Goal: Task Accomplishment & Management: Use online tool/utility

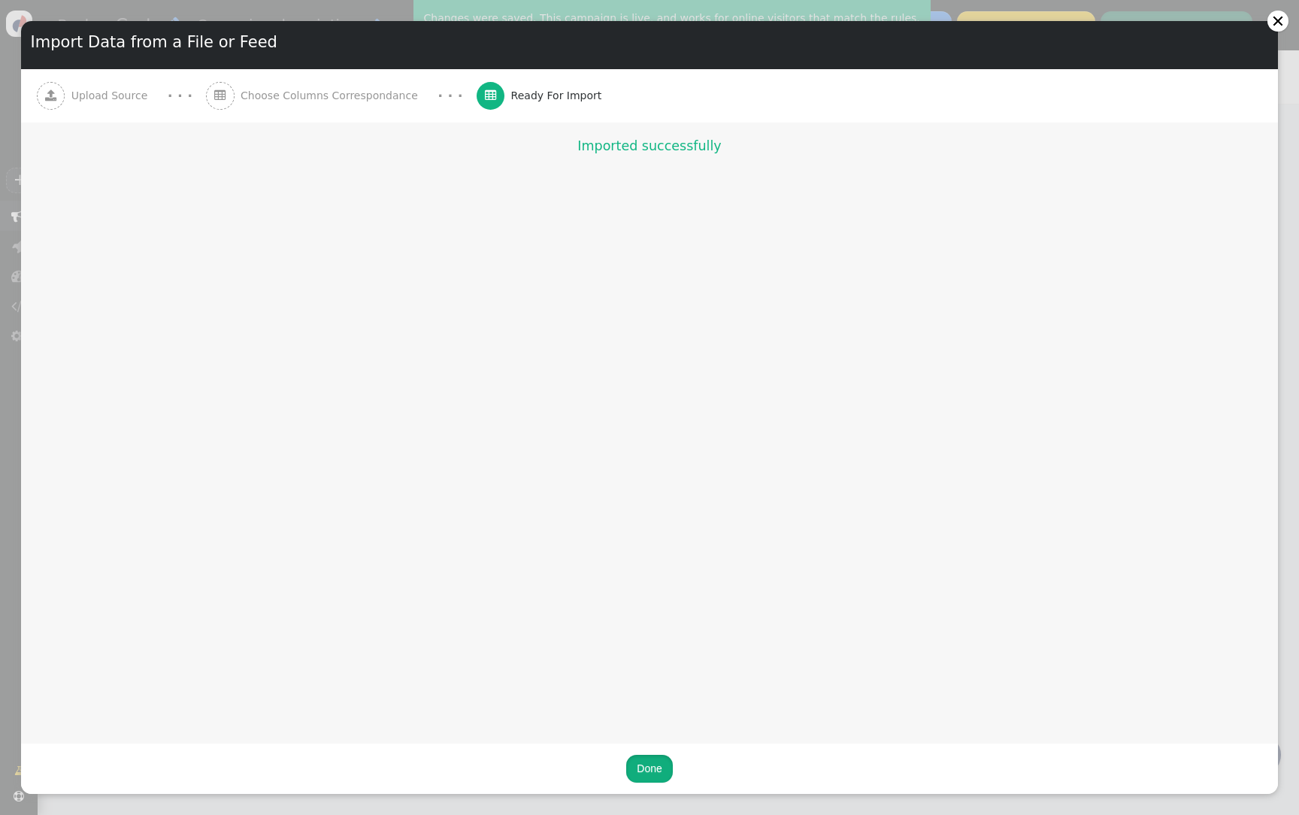
click at [653, 765] on button "Done" at bounding box center [649, 768] width 46 height 27
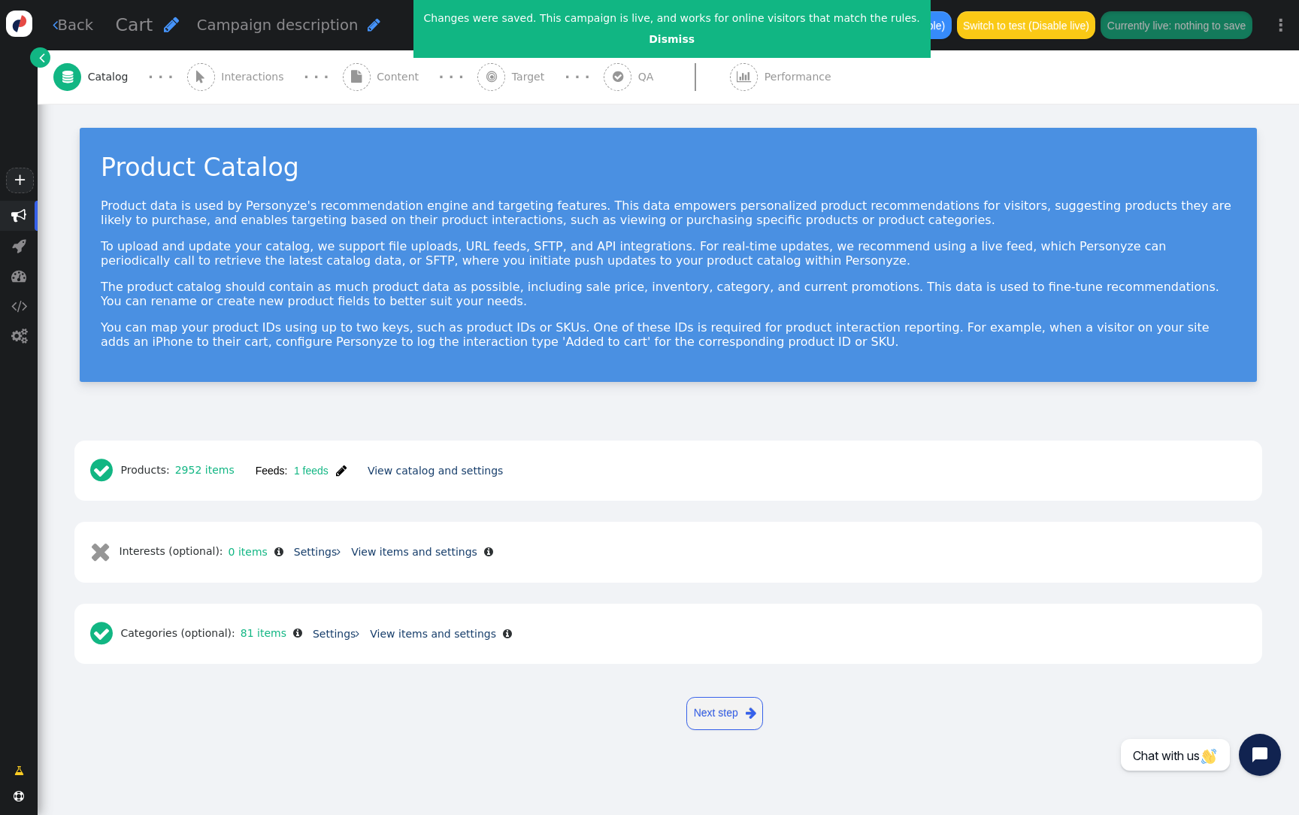
click at [477, 95] on div " Target" at bounding box center [513, 76] width 73 height 53
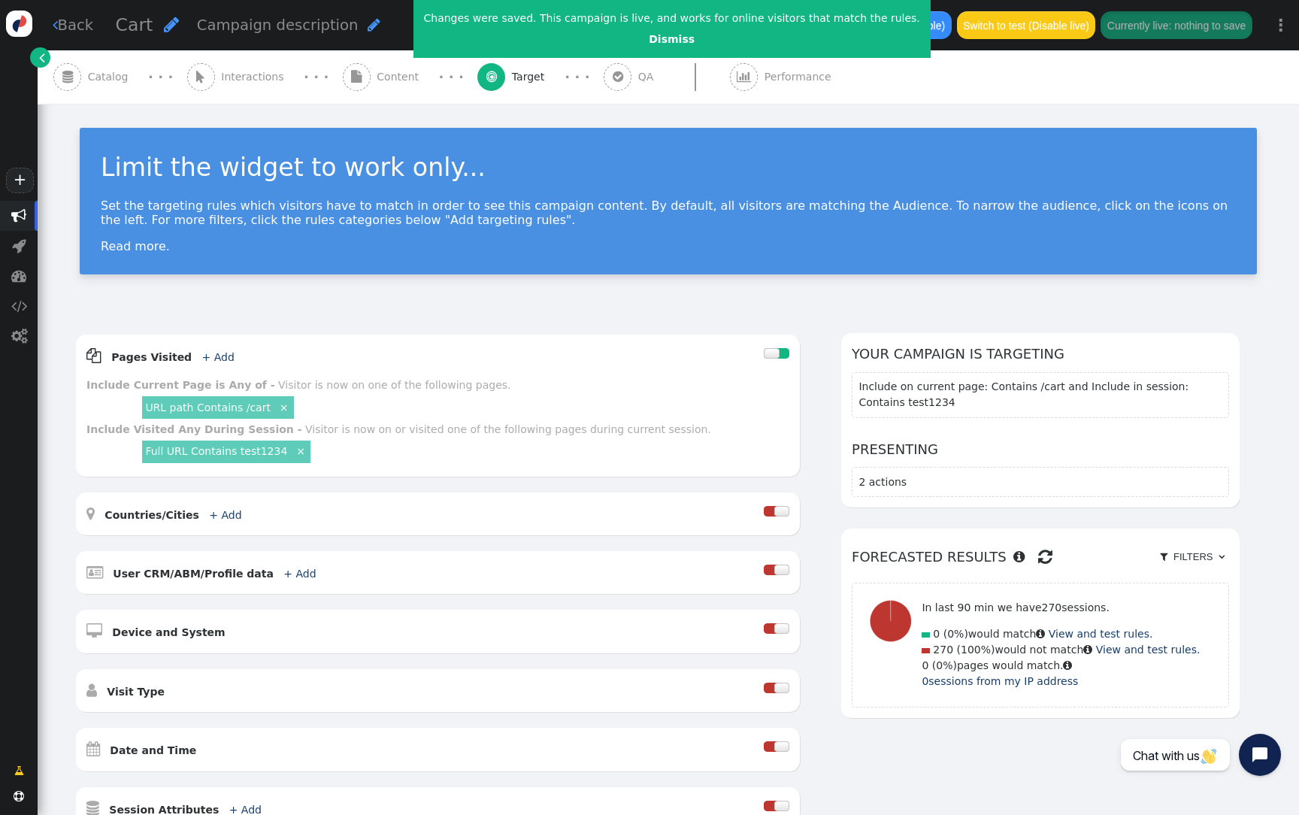
click at [377, 77] on span "Content" at bounding box center [401, 77] width 48 height 16
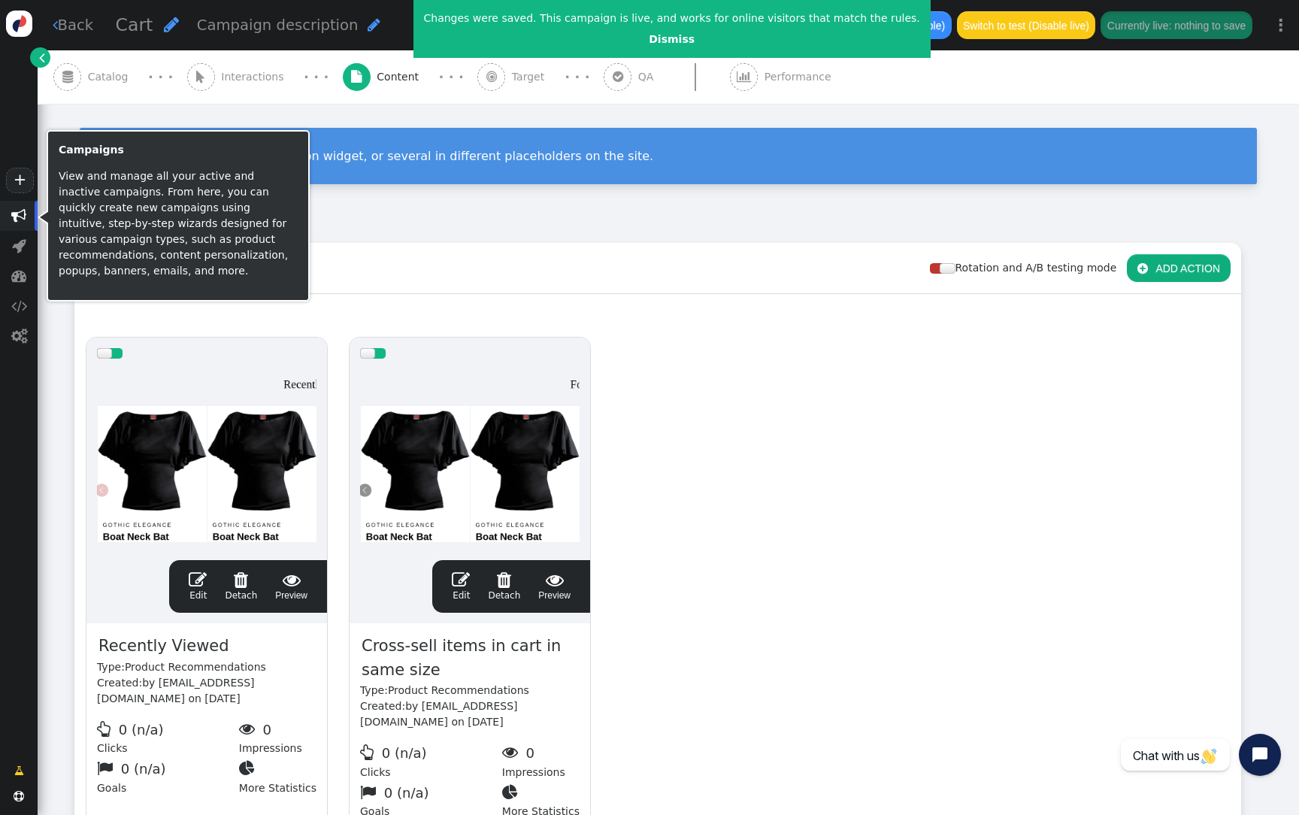
click at [23, 214] on span "" at bounding box center [18, 215] width 15 height 15
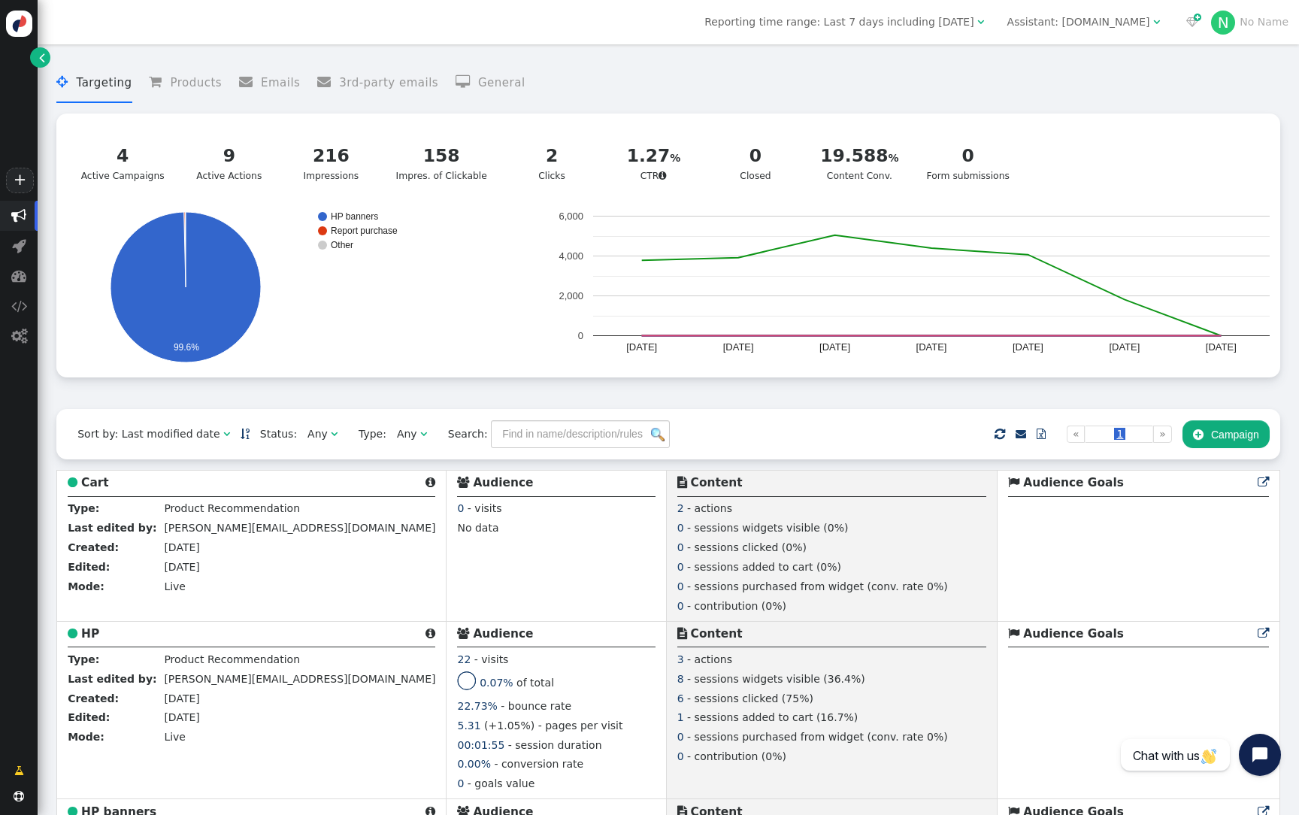
click at [37, 65] on link "" at bounding box center [40, 57] width 20 height 20
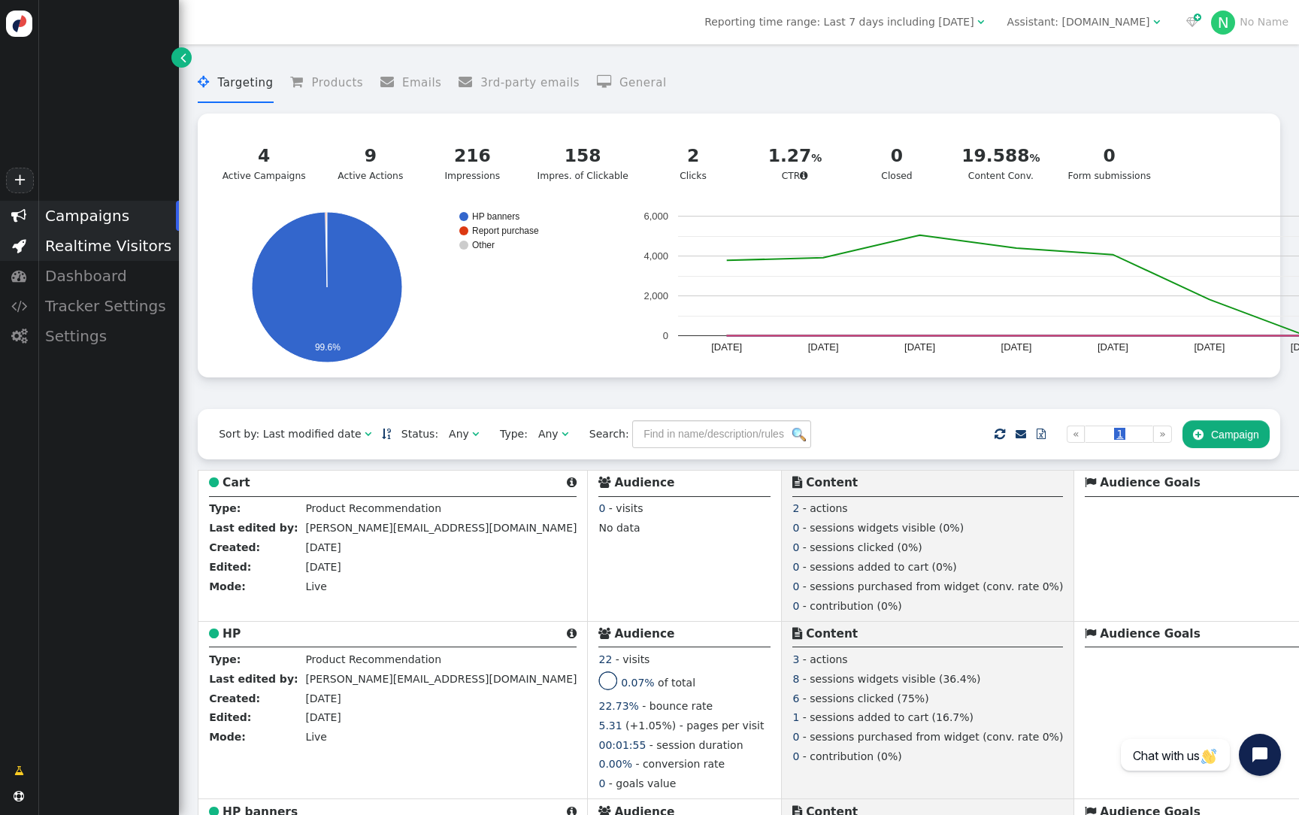
click at [120, 252] on div "Realtime Visitors" at bounding box center [108, 246] width 141 height 30
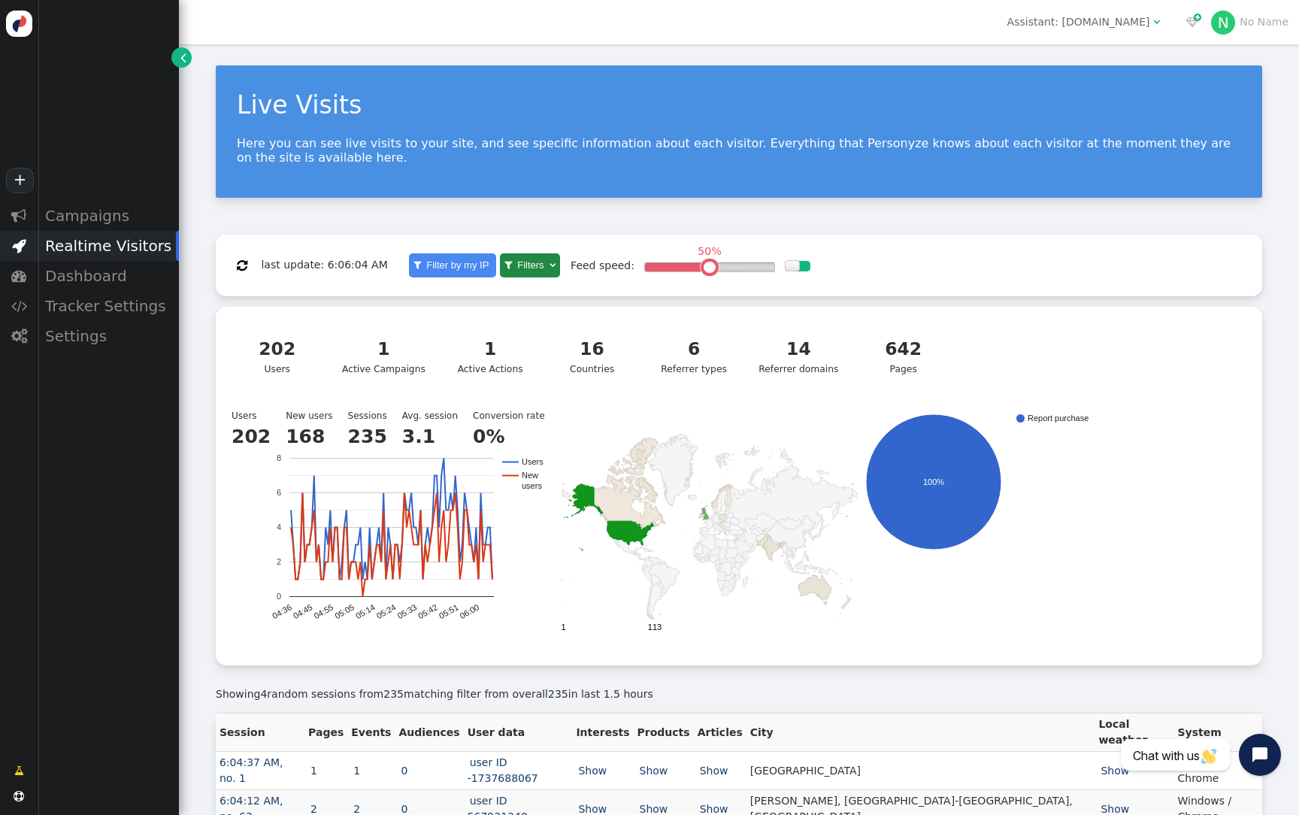
click at [179, 58] on link "" at bounding box center [181, 57] width 20 height 20
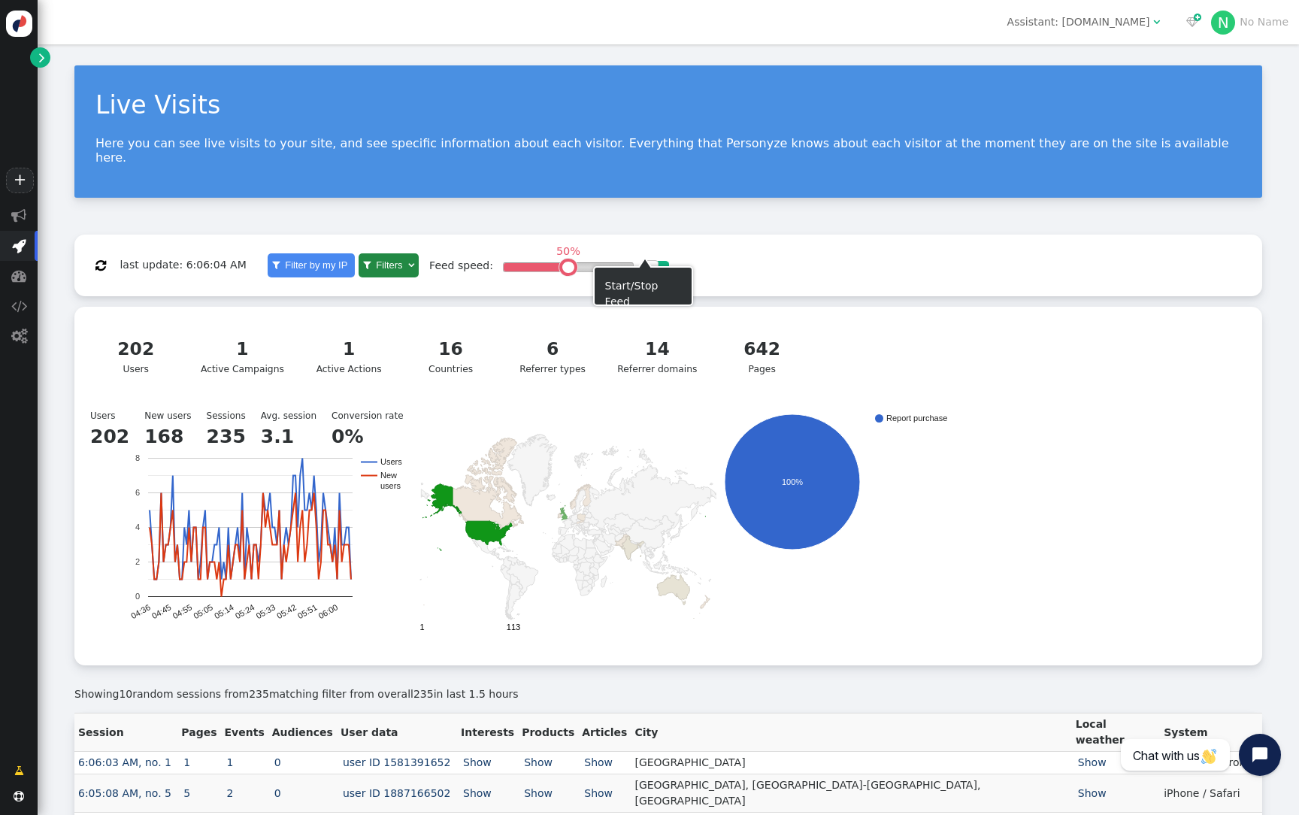
click at [656, 261] on div at bounding box center [662, 266] width 13 height 11
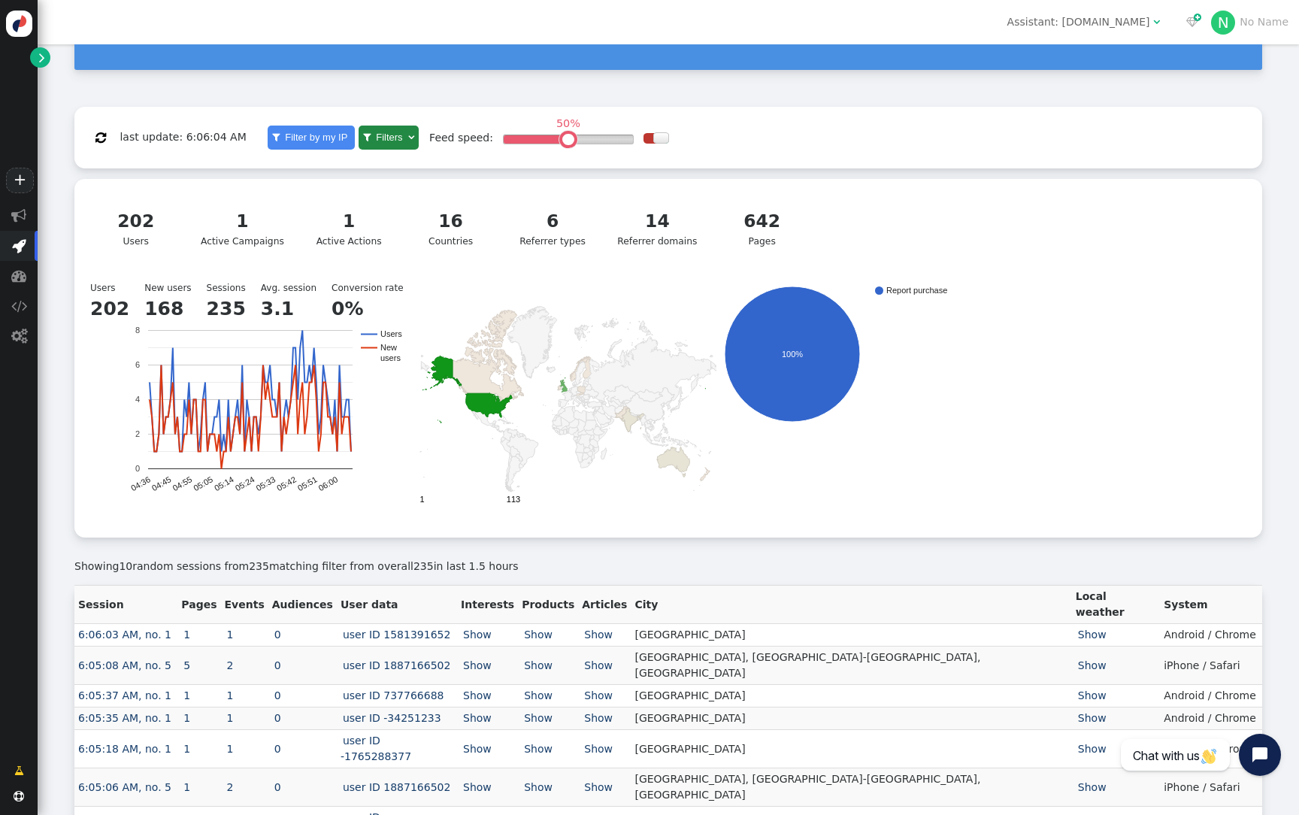
scroll to position [157, 0]
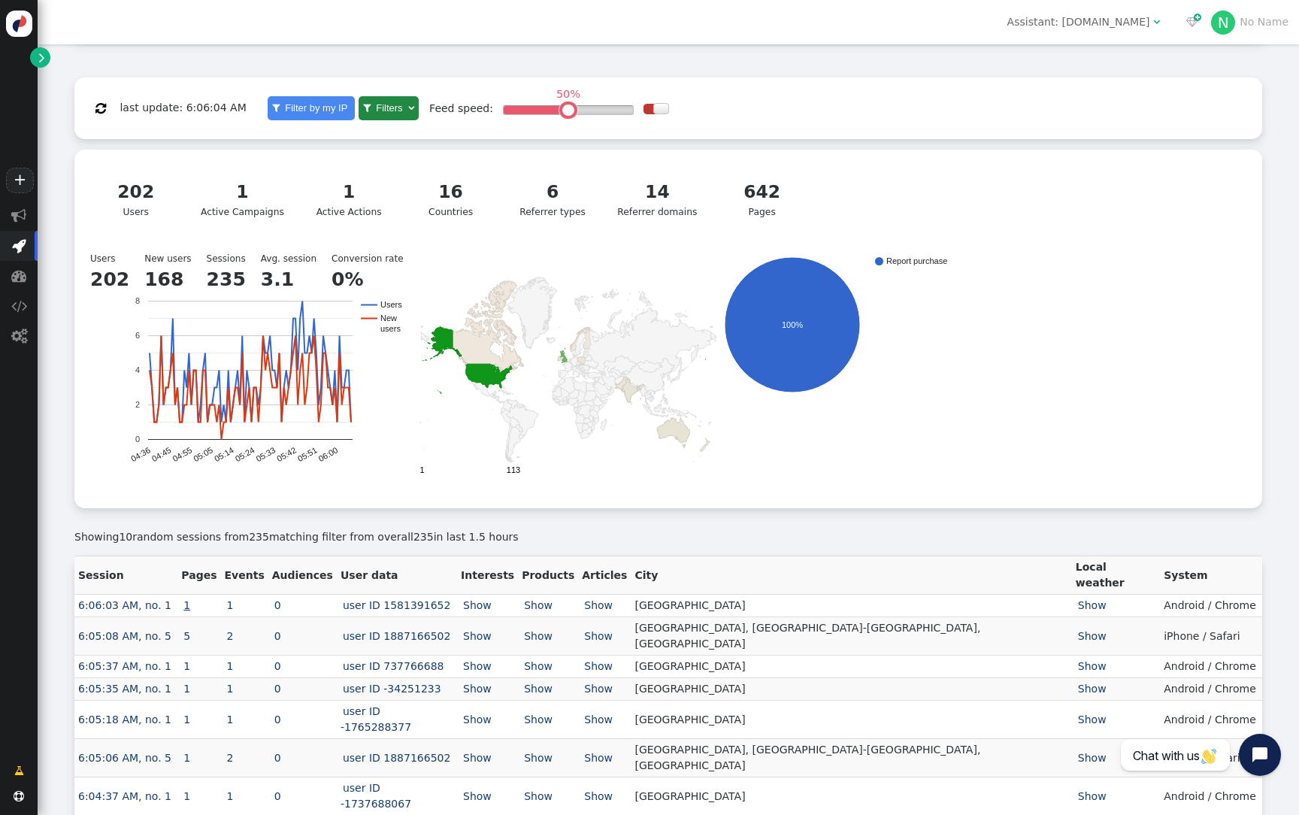
click at [192, 599] on link "1" at bounding box center [186, 605] width 11 height 12
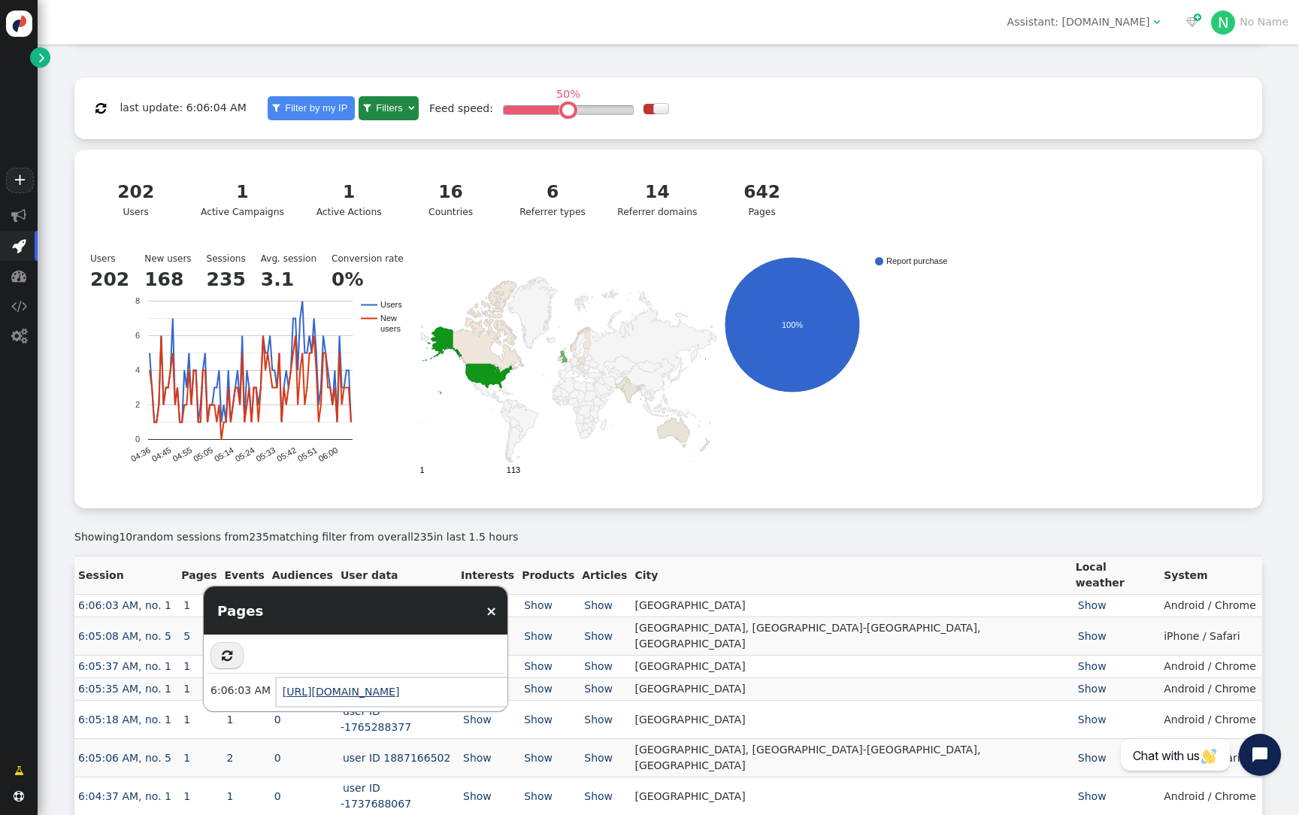
click at [390, 687] on link "https://www.spiralusa.com/products/waisted-corset-lace-layered-cap-sleeve-top-b…" at bounding box center [341, 692] width 117 height 12
click at [582, 513] on div "Showing 10 random sessions from 235 matching filter from overall 235 in last 1.…" at bounding box center [668, 531] width 1188 height 47
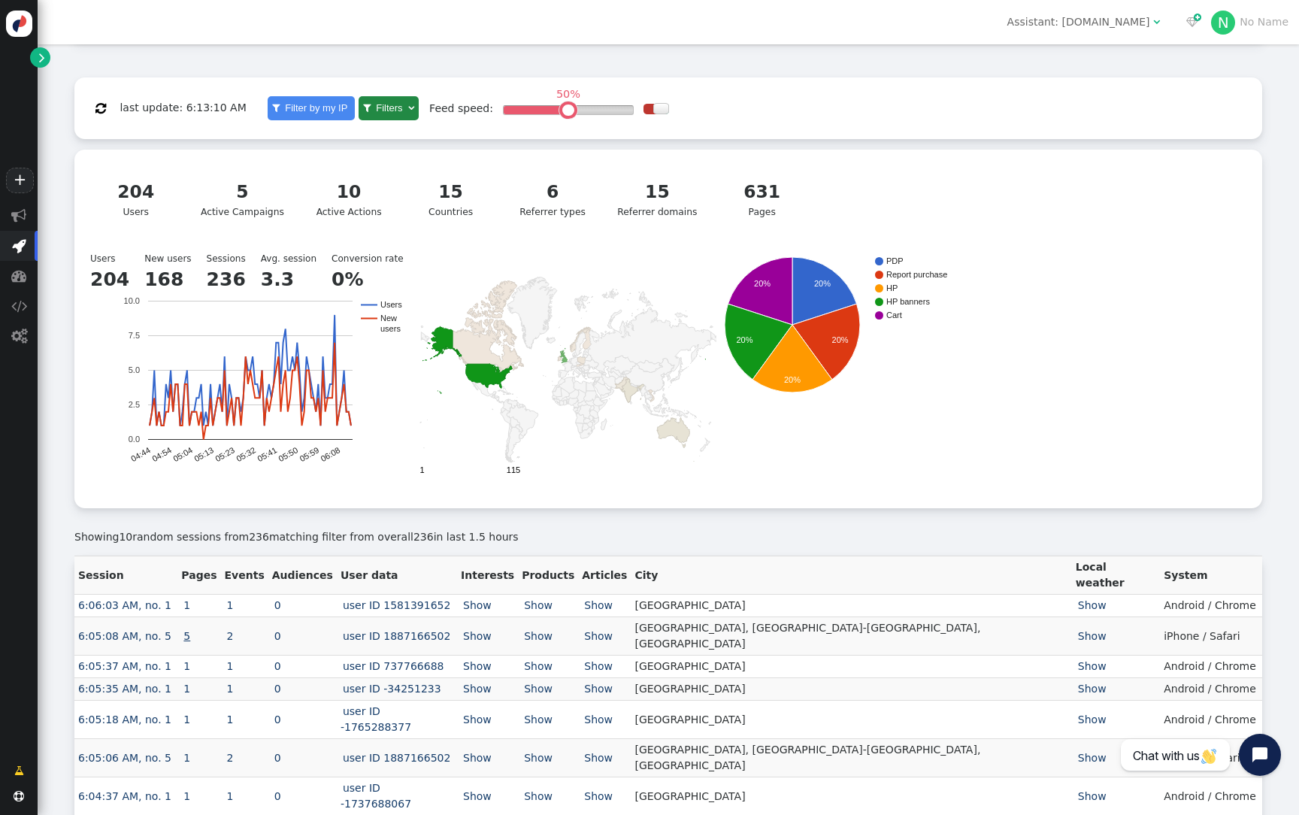
click at [192, 630] on link "5" at bounding box center [186, 636] width 11 height 12
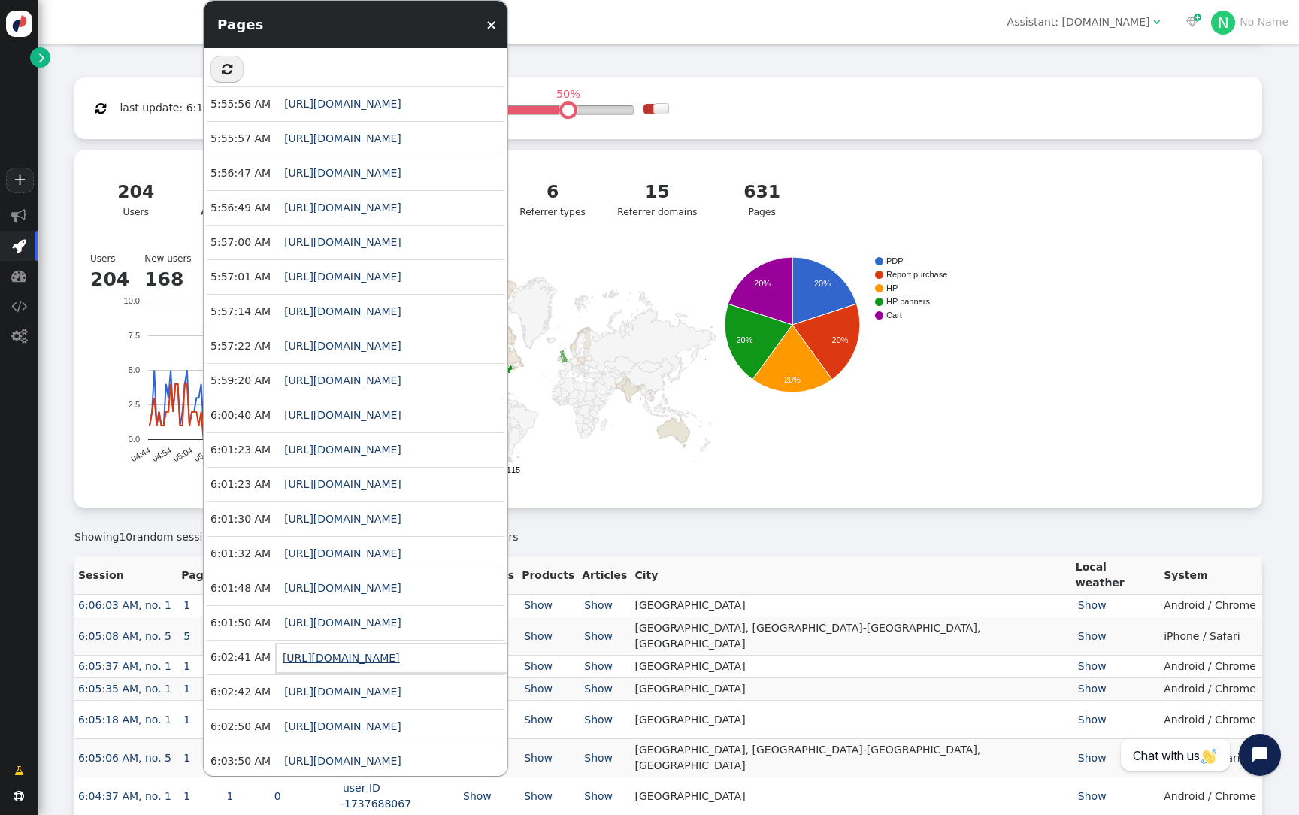
click at [330, 659] on link "https://spiraldirect.com/products/gates-of-hell-hoody-black?_gl=1*1tbvyok*_up*M…" at bounding box center [341, 658] width 117 height 12
drag, startPoint x: 279, startPoint y: 593, endPoint x: 394, endPoint y: 591, distance: 115.1
click at [394, 591] on div "https://spiraldirect.com/collections/mens-hoodies?_gl=1*k0jpbx*_up*MQ..*_gs*MQ.…" at bounding box center [918, 589] width 1283 height 28
copy link "https://spiraldirect.com"
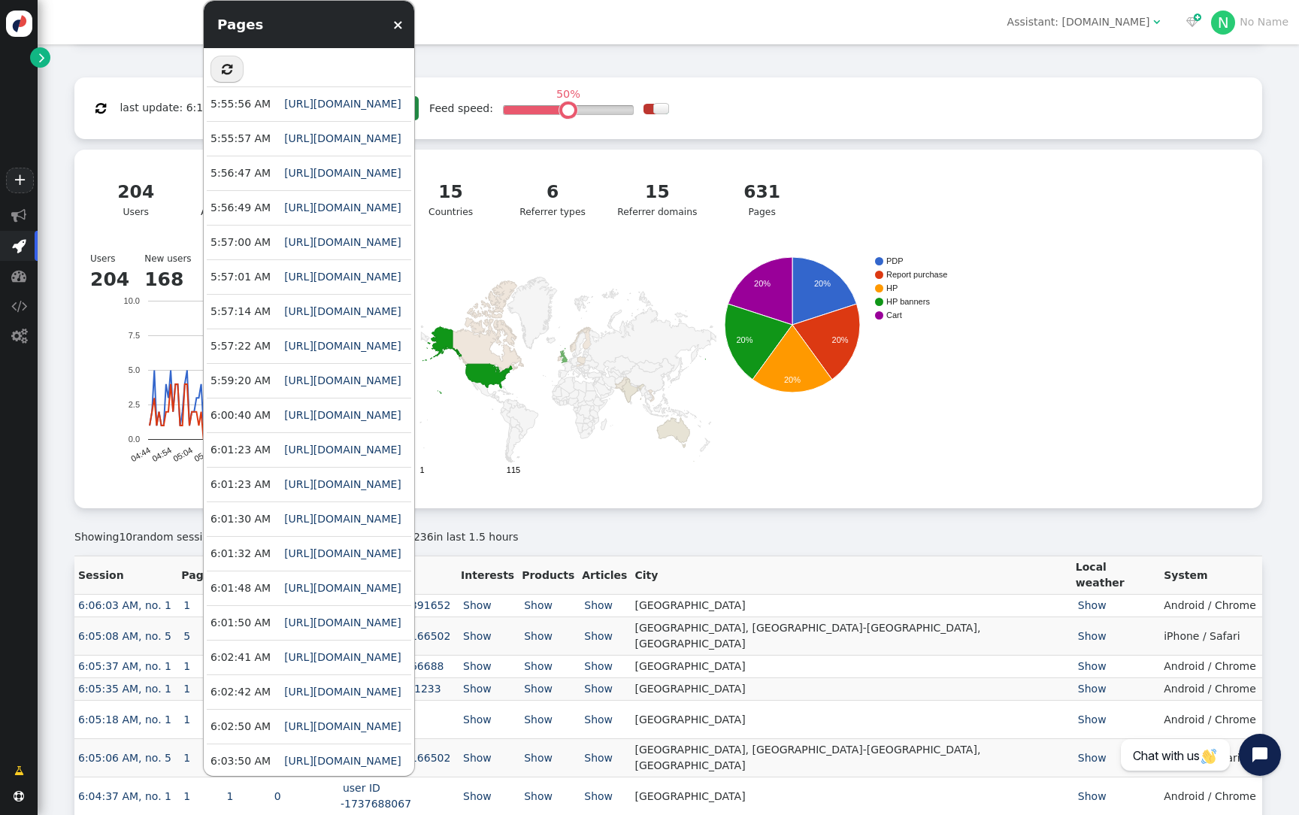
click at [651, 529] on div "Showing 10 random sessions from 236 matching filter from overall 236 in last 1.…" at bounding box center [668, 537] width 1188 height 16
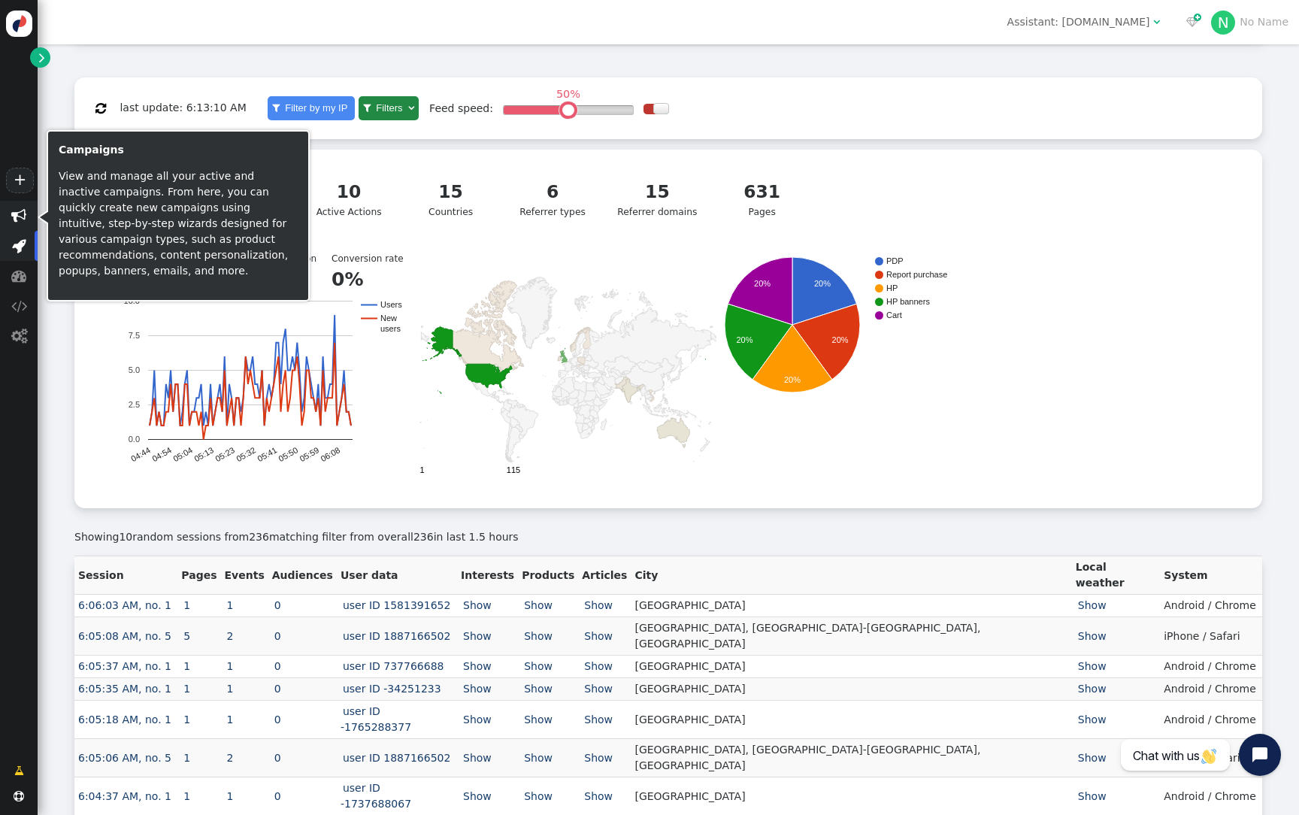
click at [22, 220] on span "" at bounding box center [18, 215] width 15 height 15
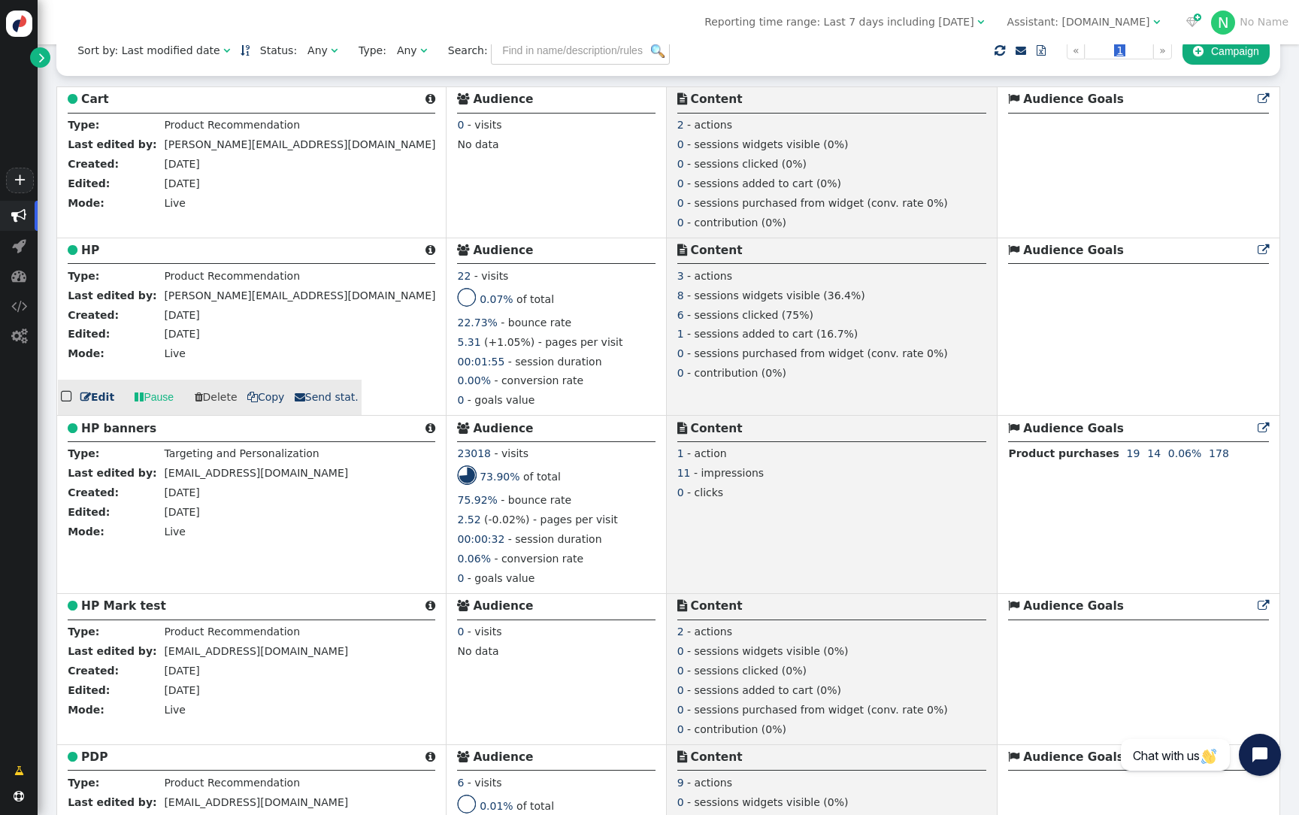
scroll to position [348, 0]
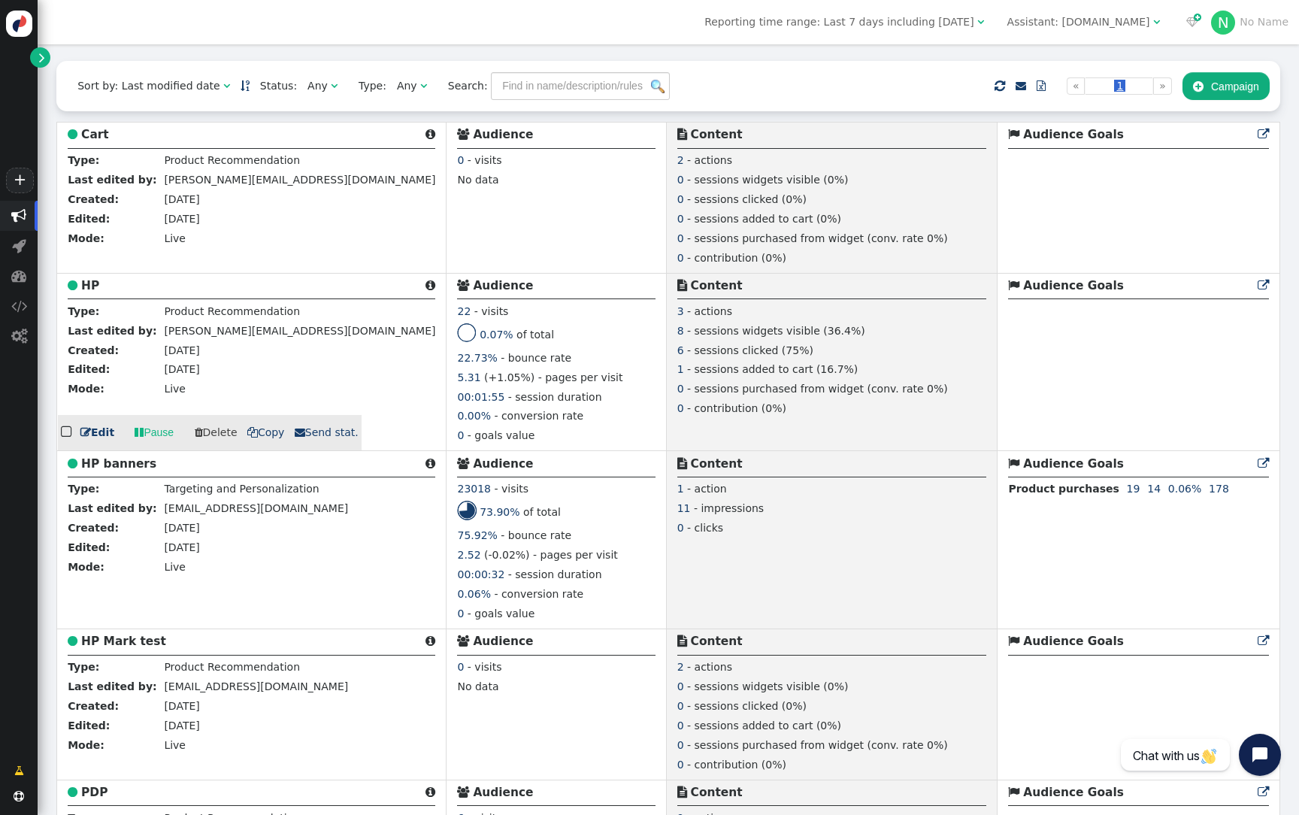
click at [80, 289] on span "" at bounding box center [75, 286] width 14 height 14
click at [86, 288] on b "HP" at bounding box center [90, 286] width 18 height 14
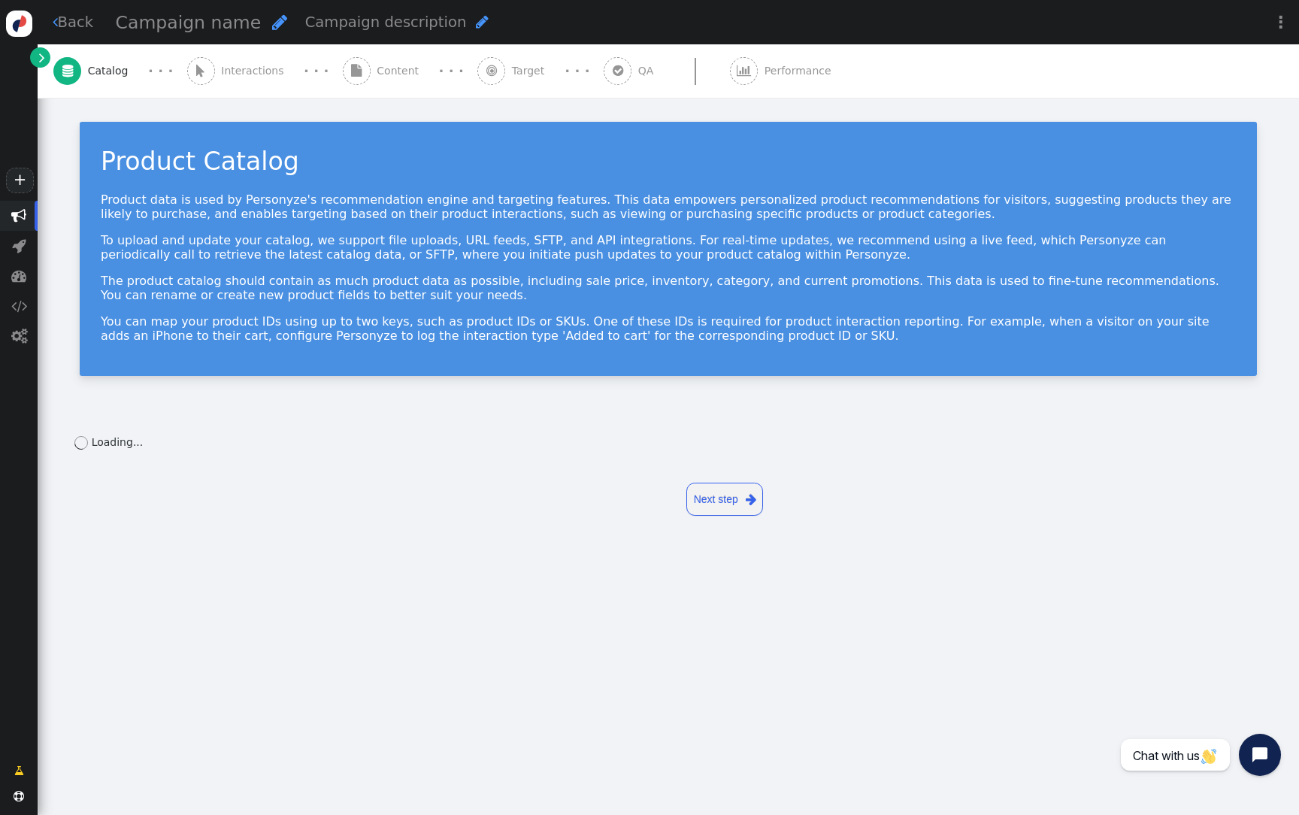
click at [378, 84] on div " Content" at bounding box center [384, 70] width 83 height 53
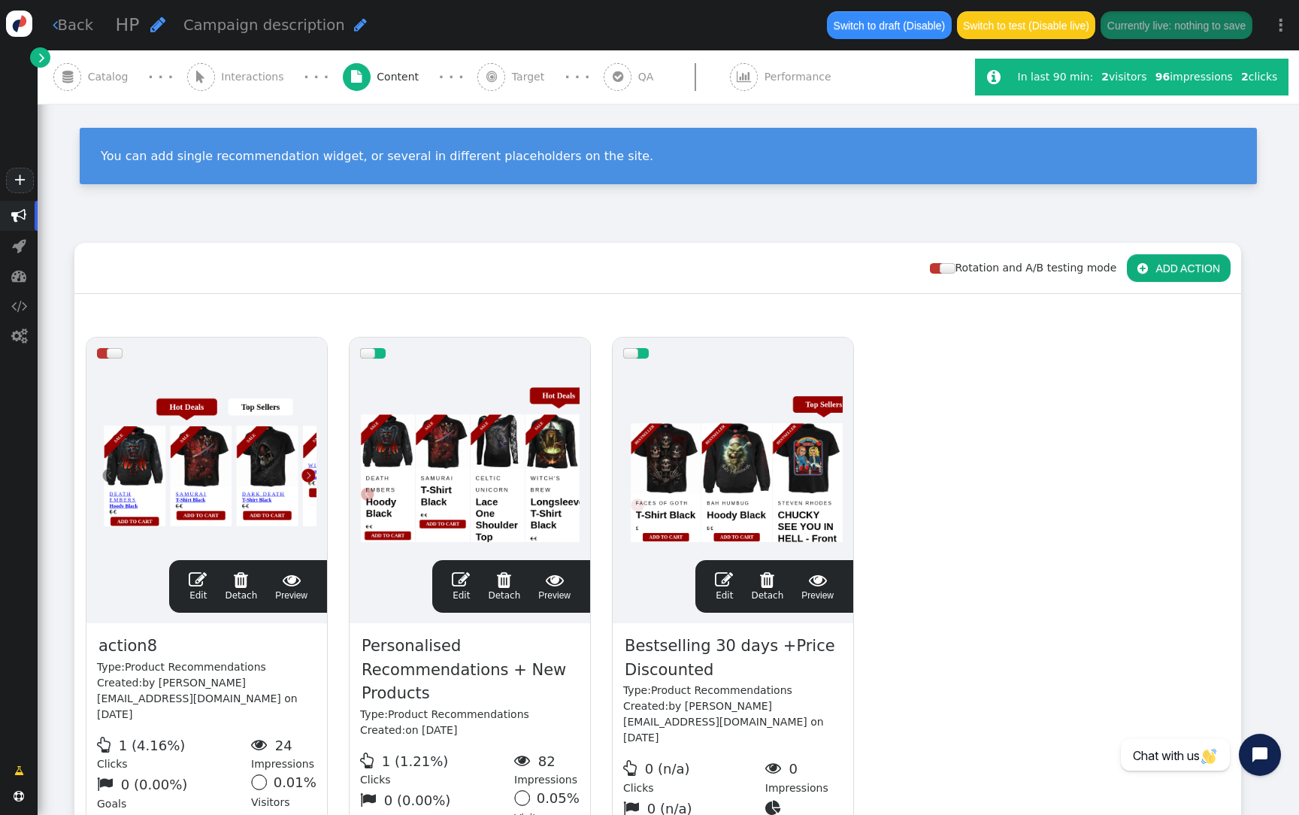
click at [437, 522] on div at bounding box center [470, 459] width 220 height 180
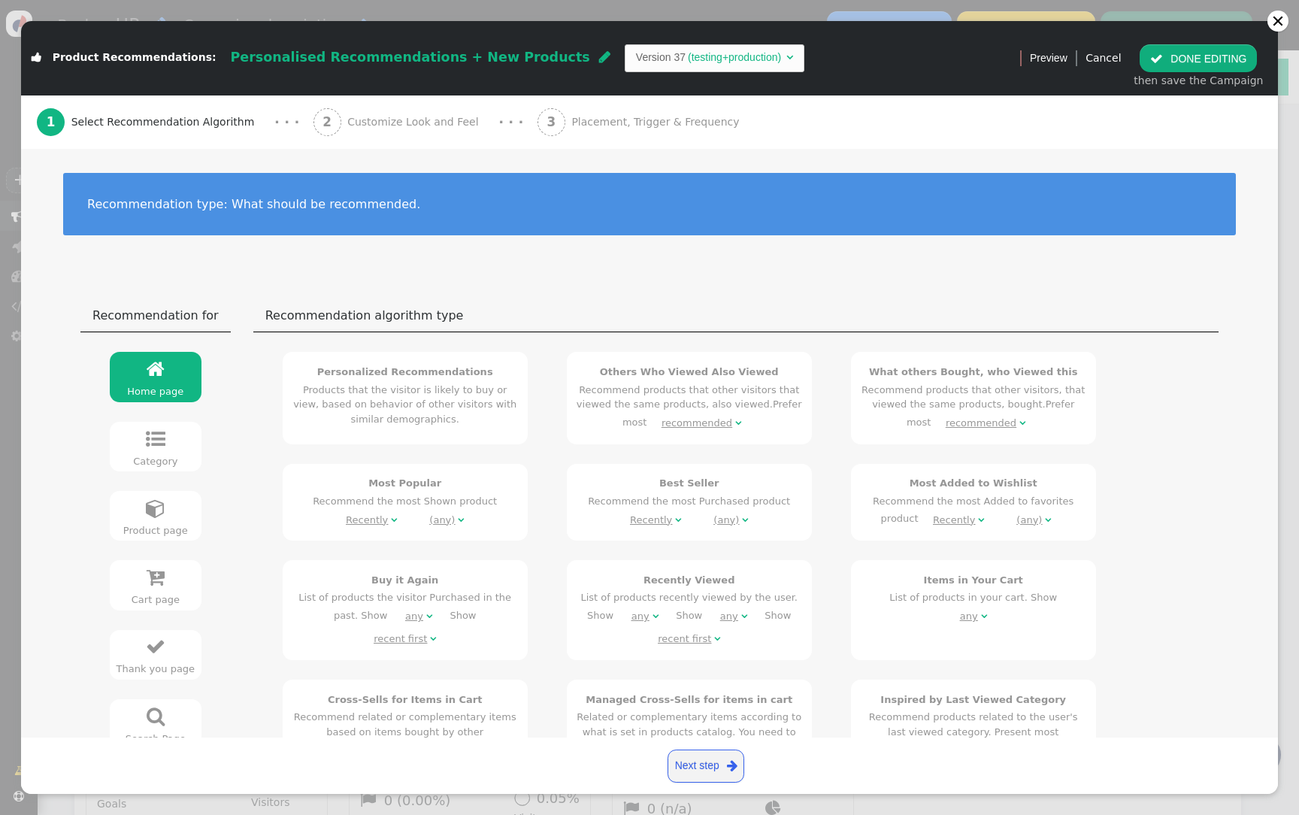
click at [385, 115] on span "Customize Look and Feel" at bounding box center [416, 122] width 138 height 16
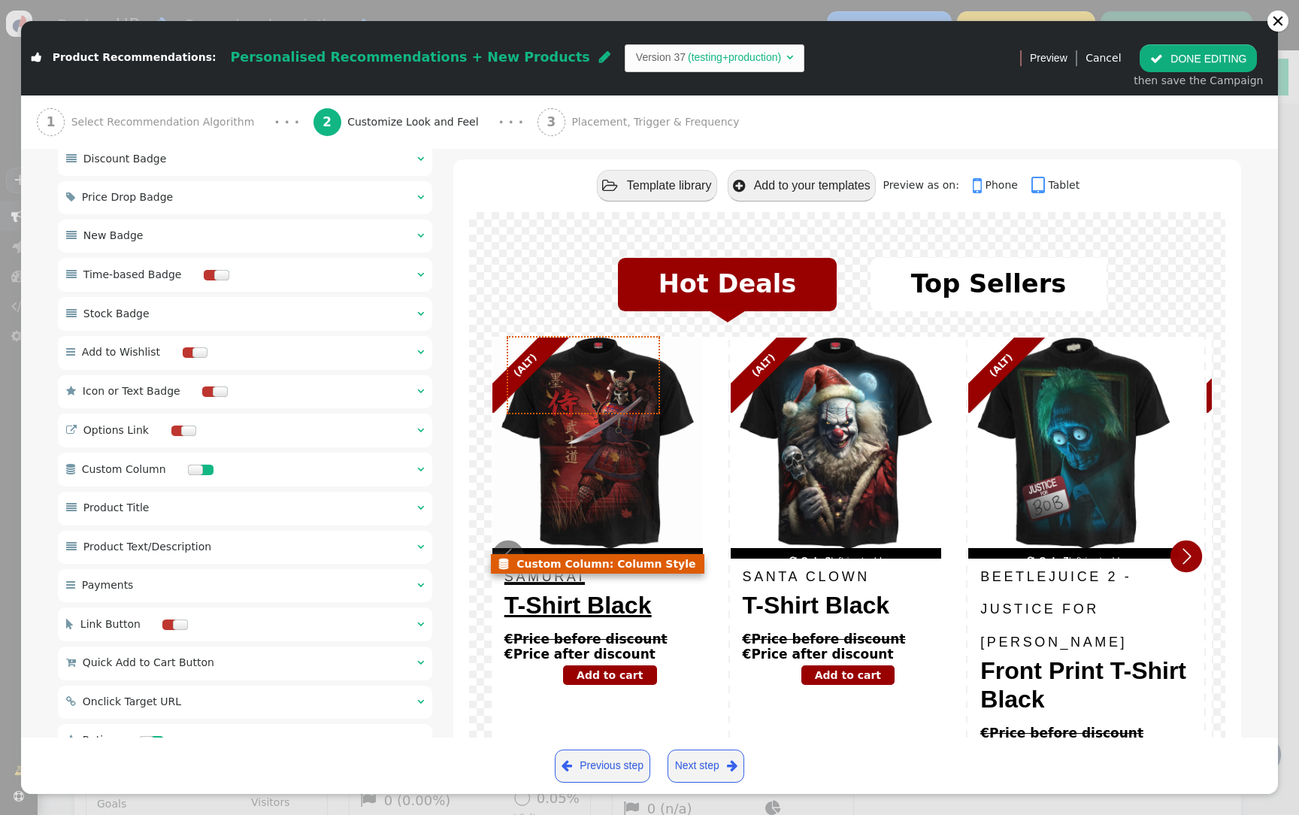
scroll to position [882, 0]
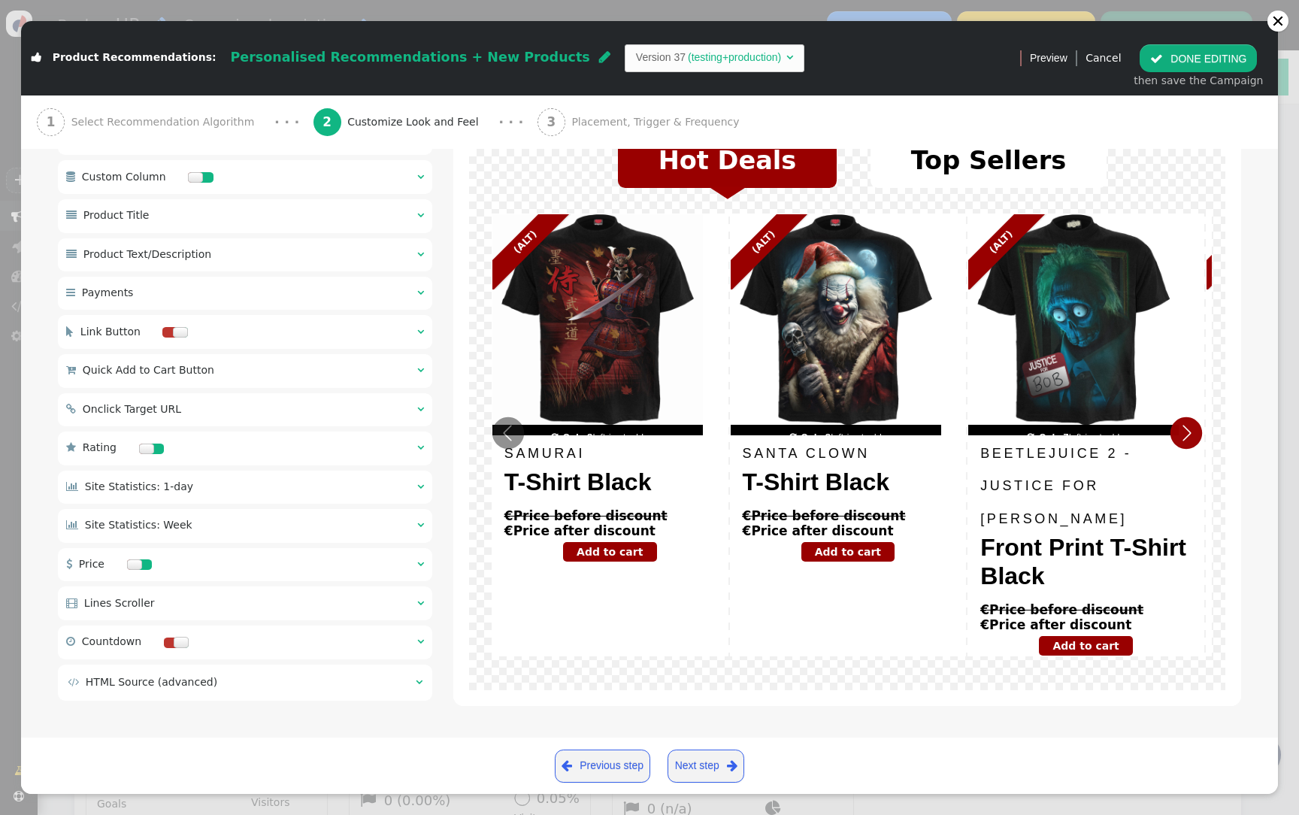
click at [286, 674] on td " HTML Source (advanced)" at bounding box center [237, 682] width 338 height 16
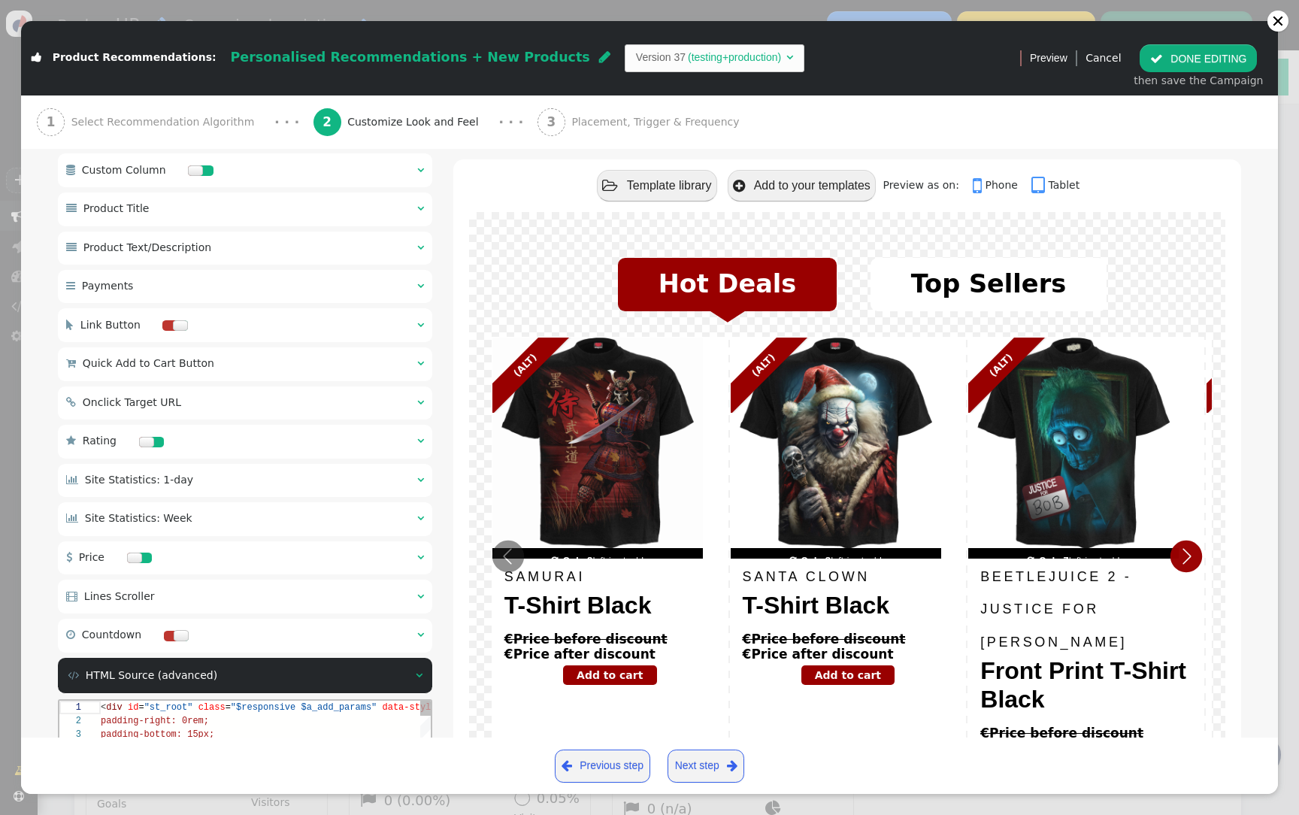
scroll to position [1202, 0]
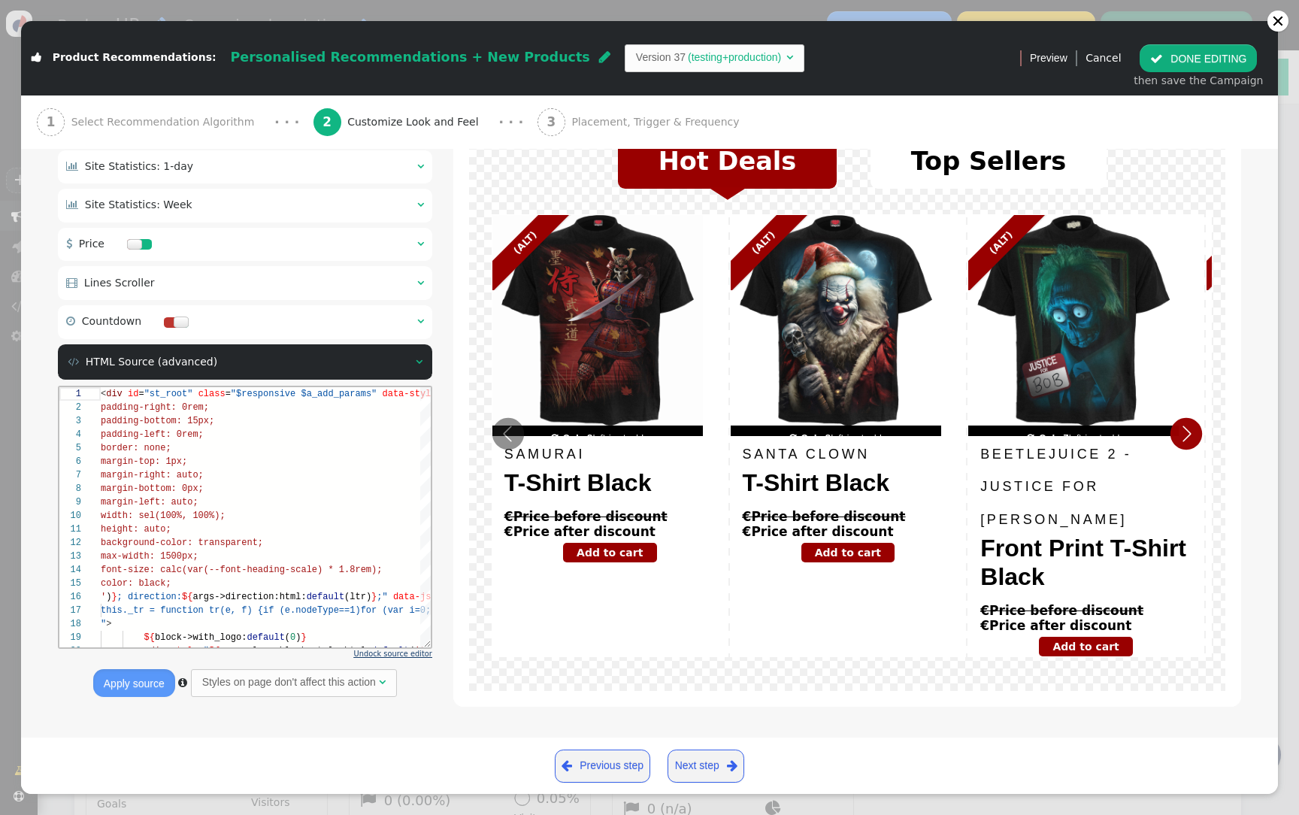
click at [402, 654] on span "Undock source editor" at bounding box center [393, 654] width 78 height 8
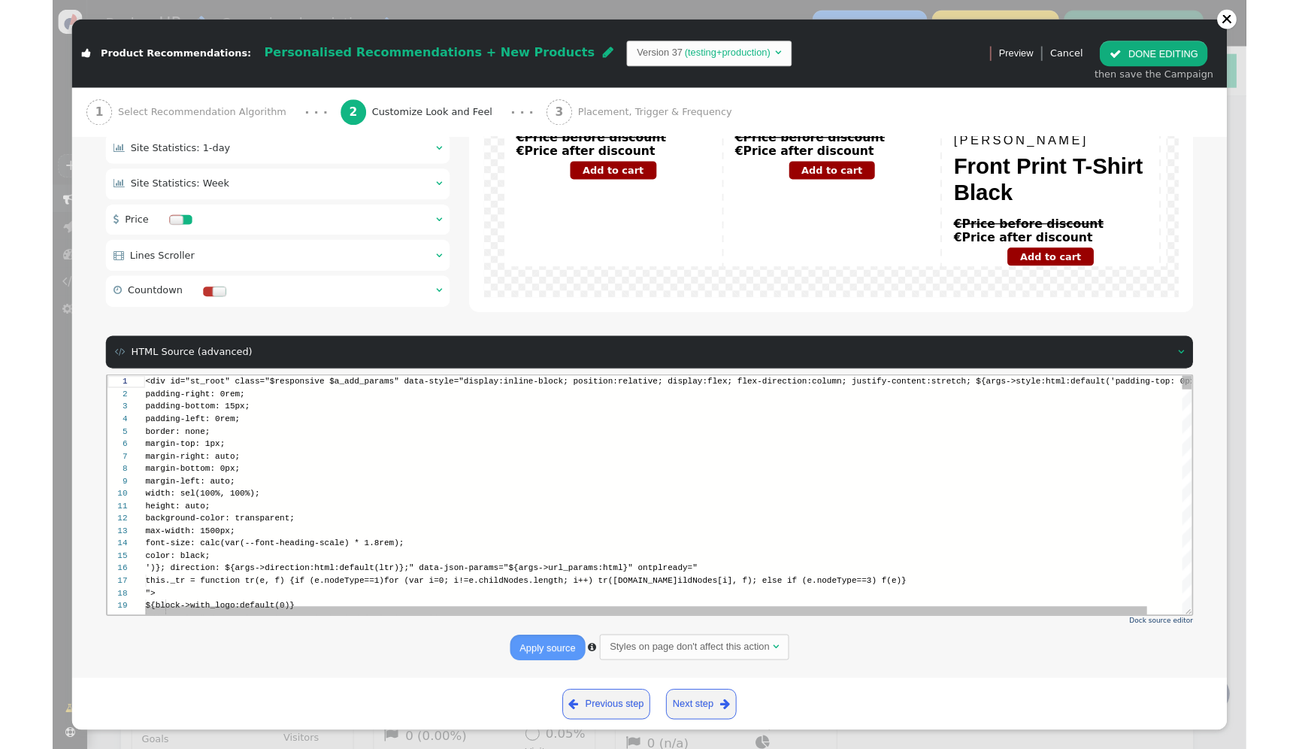
scroll to position [135, 0]
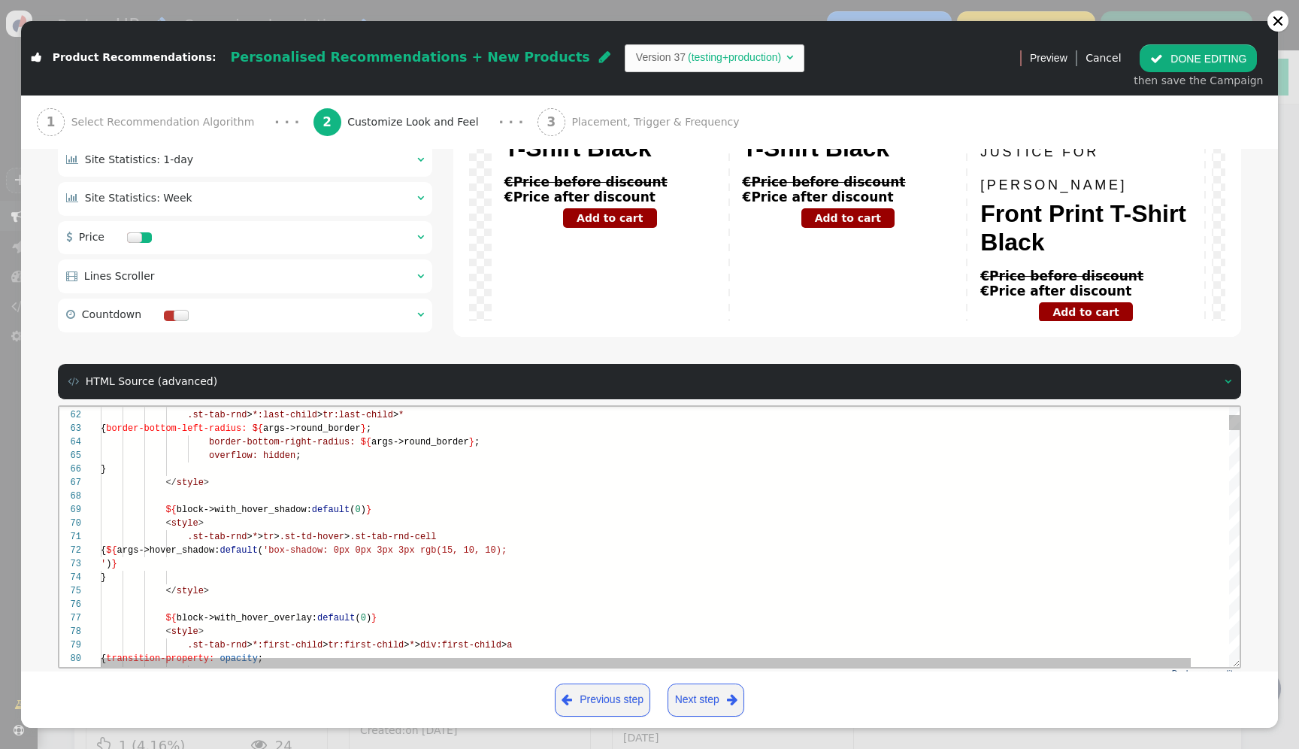
click at [768, 466] on div "}" at bounding box center [690, 469] width 1179 height 14
type textarea ".st-tab-rnd > *:last-child > tr:last-child > * { border-bottom-left-radius: ${a…"
click at [768, 466] on div "}" at bounding box center [690, 469] width 1179 height 14
type textarea "b"
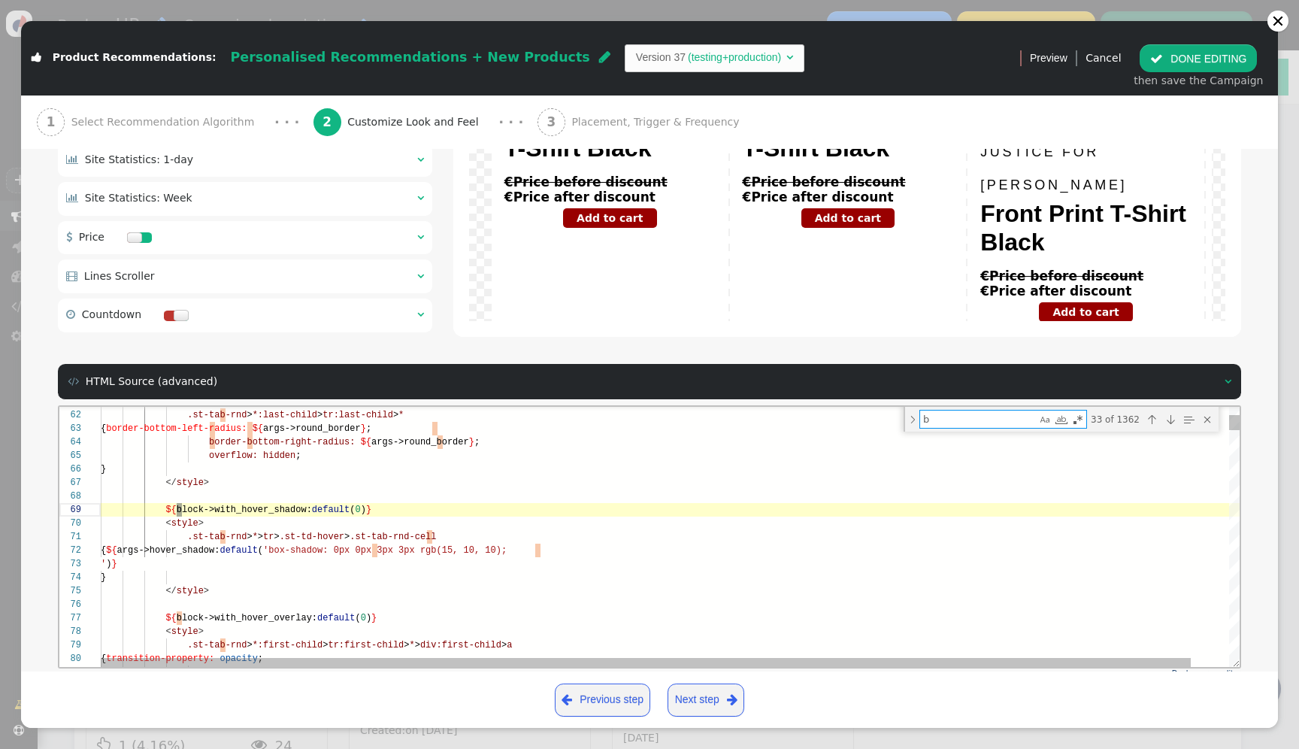
type textarea "aption_days:json:html:default('Day(s)')}, "timer_caption_hours":${args->timer_c…"
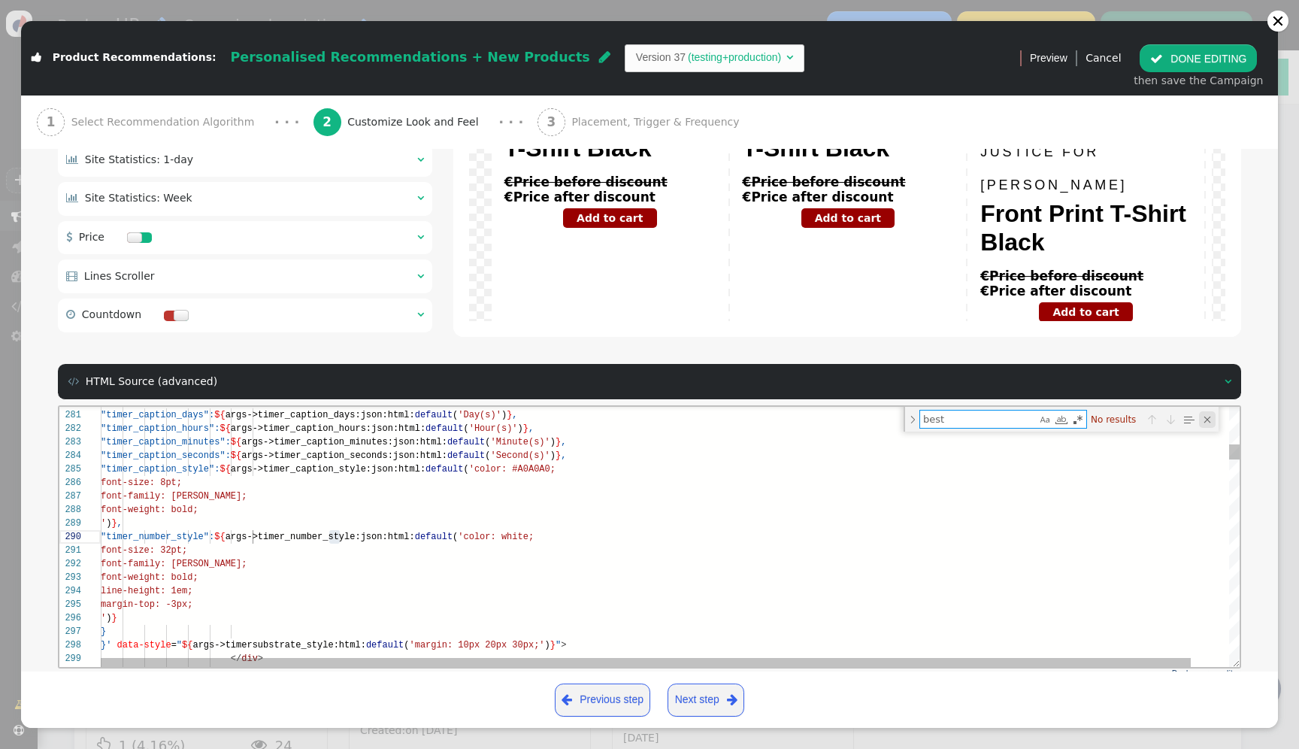
type textarea "best"
click at [1199, 420] on div "Close (Escape)" at bounding box center [1207, 419] width 17 height 17
click at [1199, 420] on div ""timer_caption_days": ${ args->timer_caption_days:json:html: default ( 'Day(s)'…" at bounding box center [690, 415] width 1179 height 14
type textarea ""timer_caption_days":${args->timer_caption_days:json:html:default('Day(s)')}, "…"
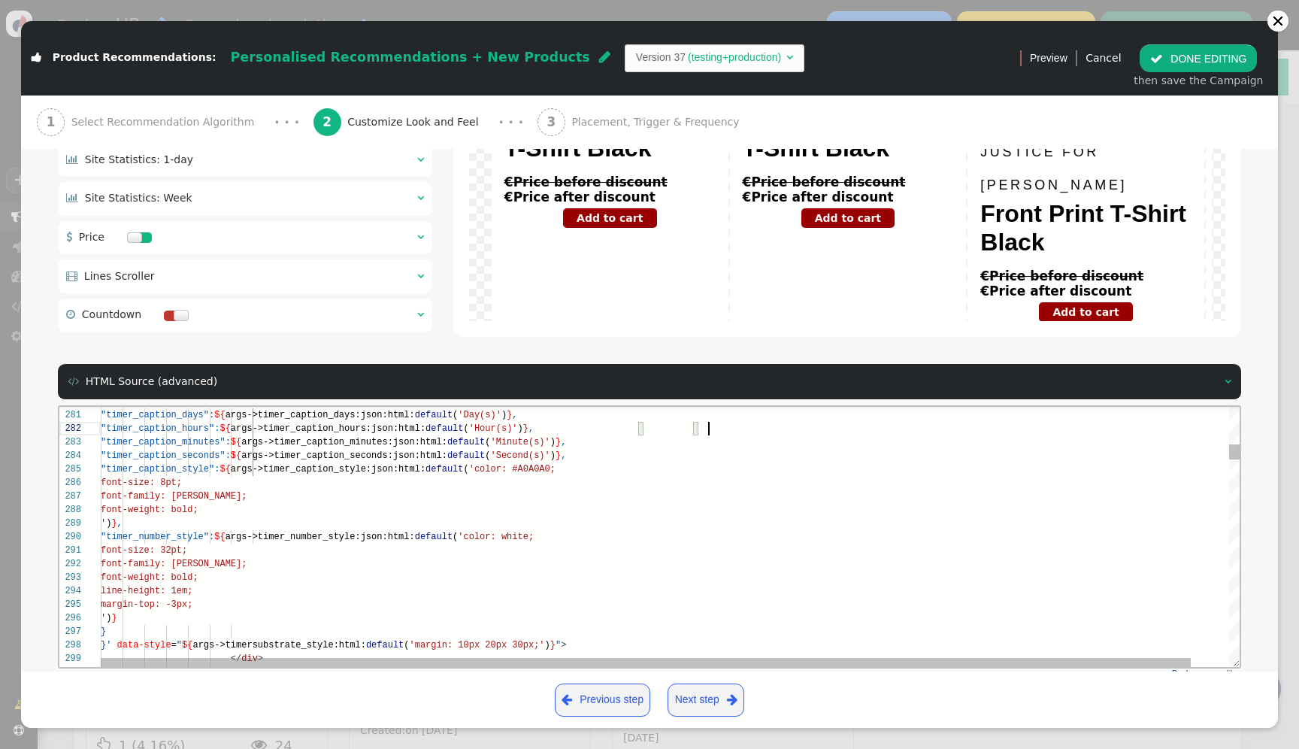
scroll to position [14, 608]
click at [1014, 435] on div ""timer_caption_hours": ${ args->timer_caption_hours:json:html: default ( 'Hour(…" at bounding box center [690, 429] width 1179 height 14
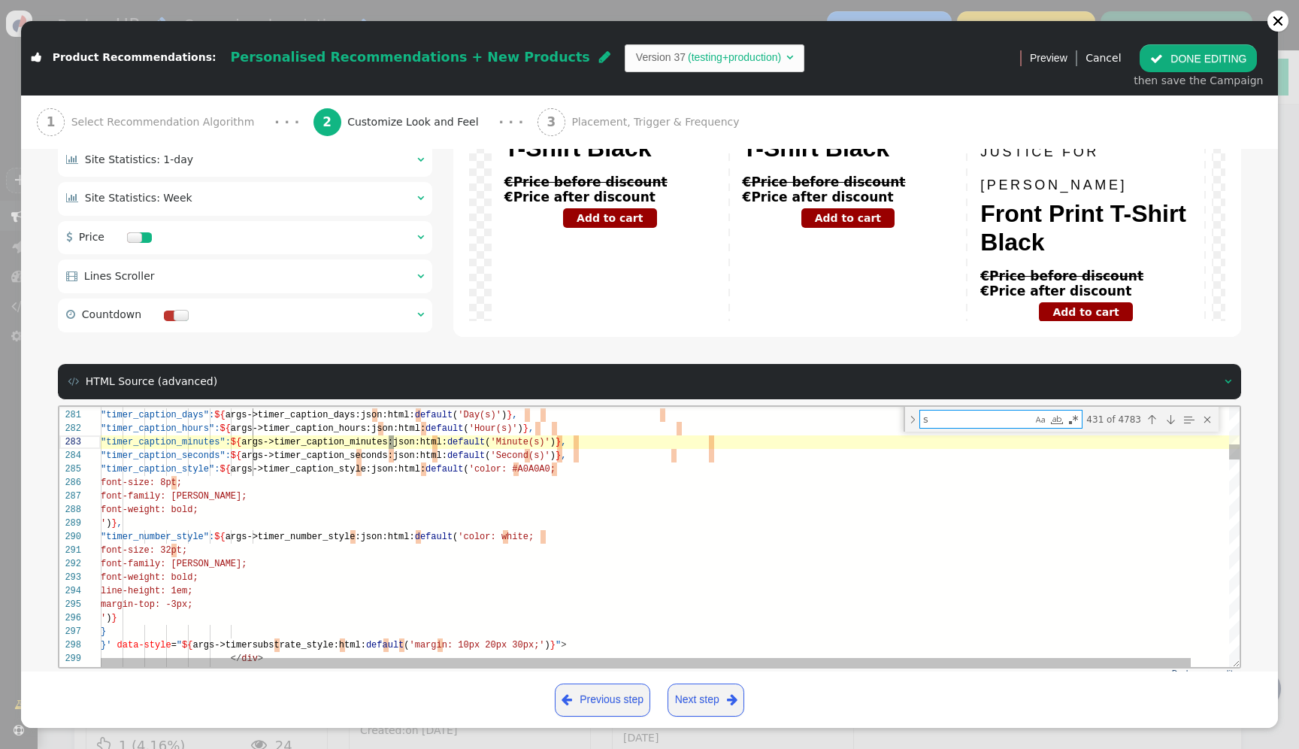
type textarea "se"
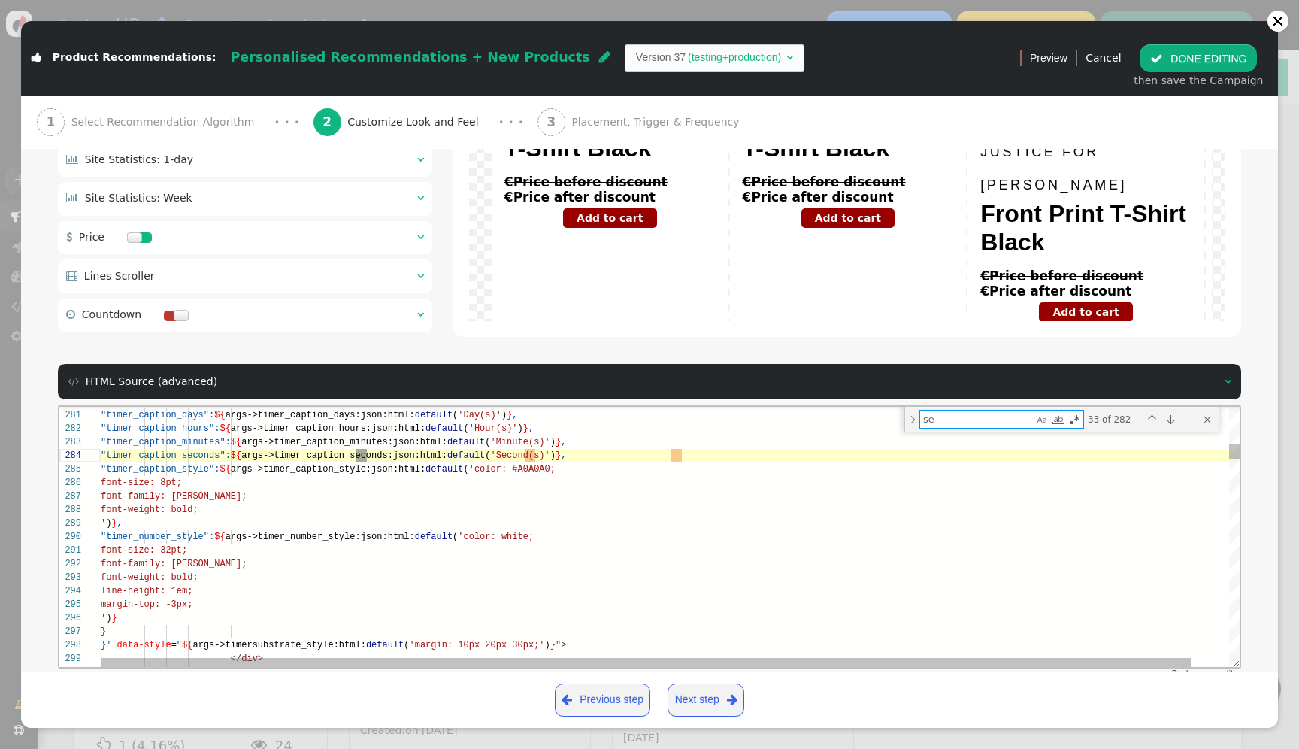
type textarea "${block->with_right_button} <a ${args->right_href:default('href=""')} data-styl…"
type textarea "sel"
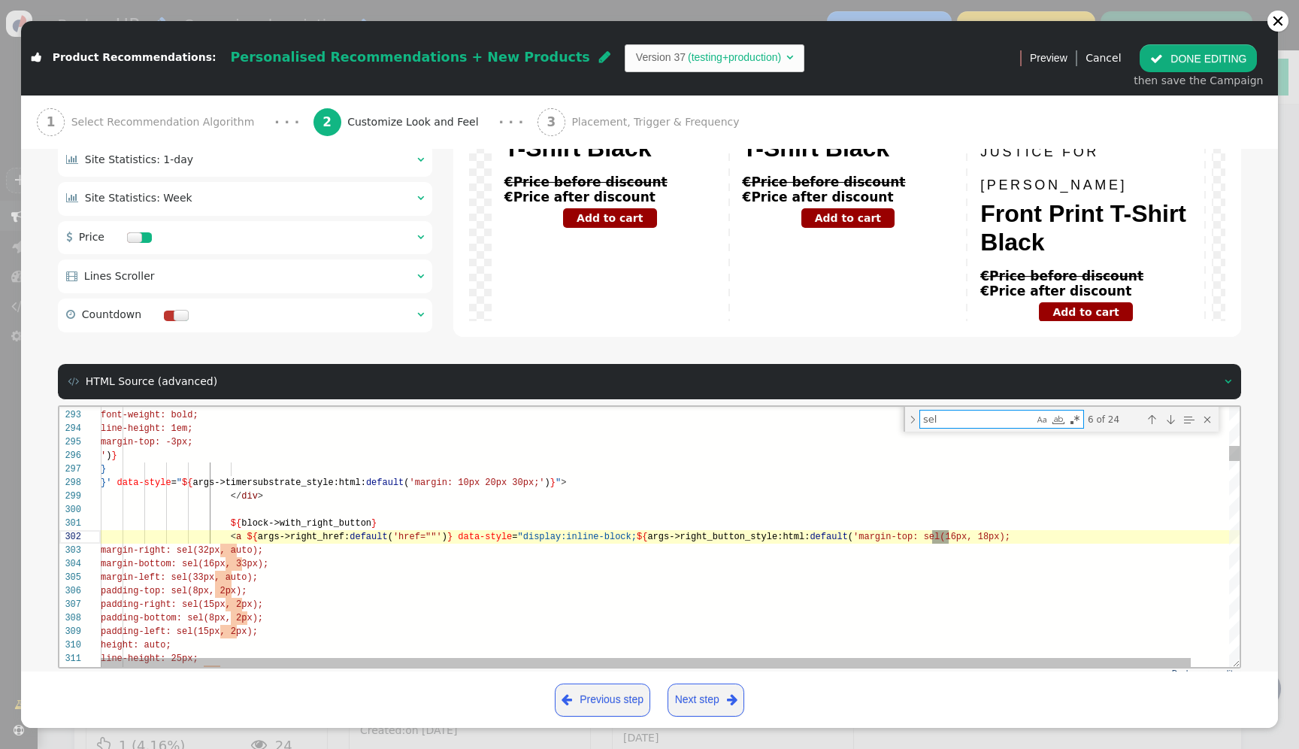
type textarea "<button type="button" class="st__tab-button" ontplready="this.by_id=by_id" oncl…"
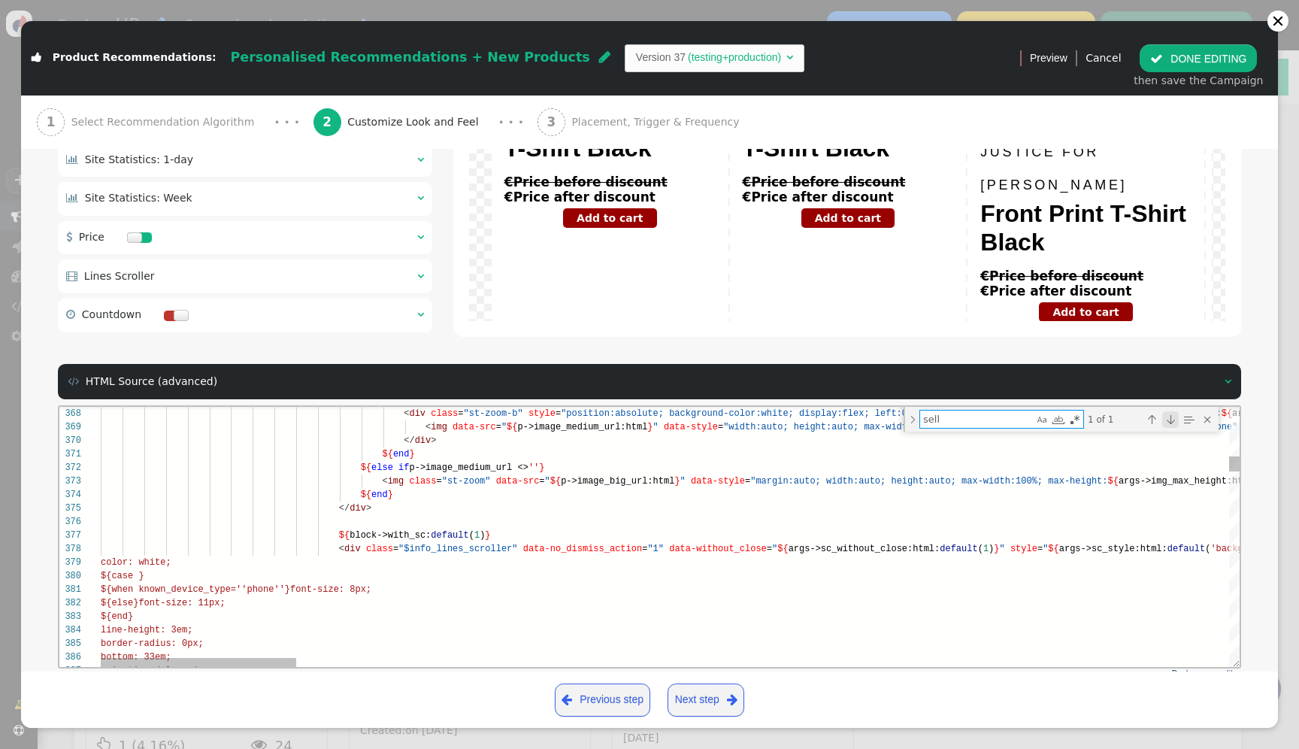
type textarea "sell"
click at [1162, 420] on div "Next Match (Enter)" at bounding box center [1170, 419] width 17 height 17
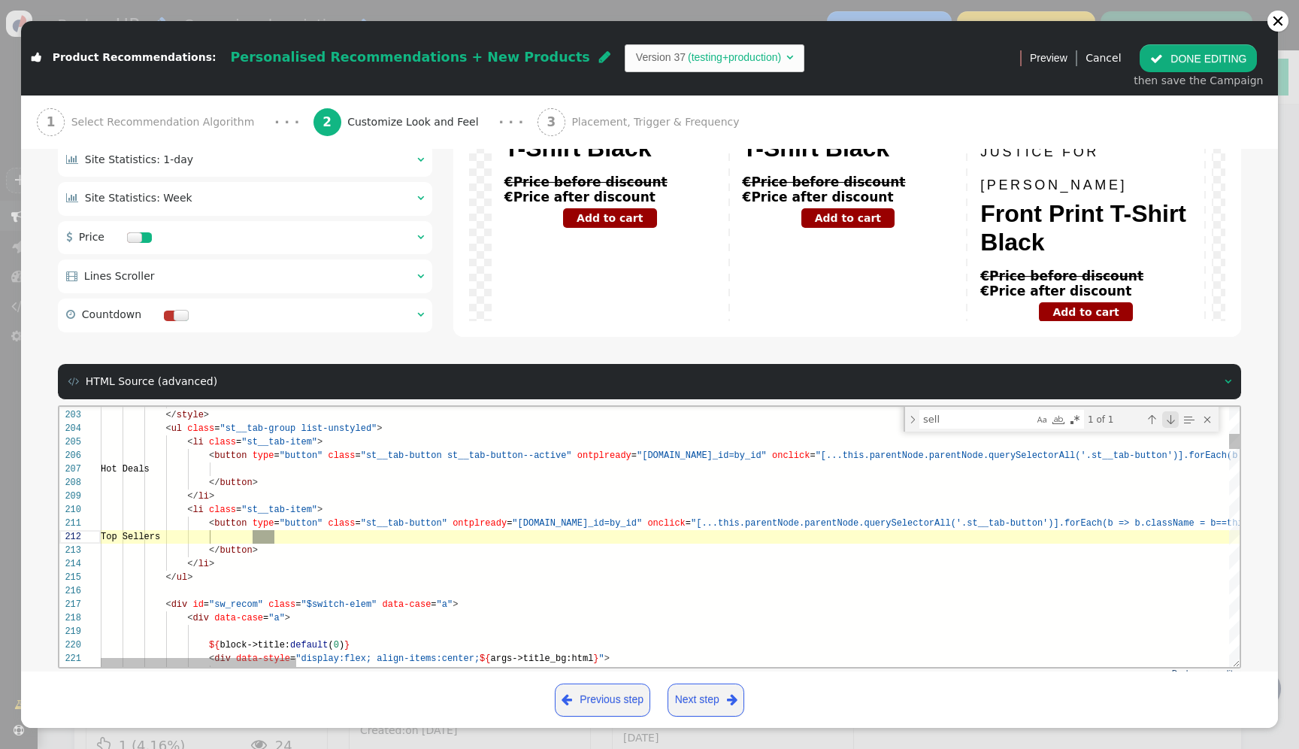
click at [1162, 420] on div "Next Match (Enter)" at bounding box center [1170, 419] width 17 height 17
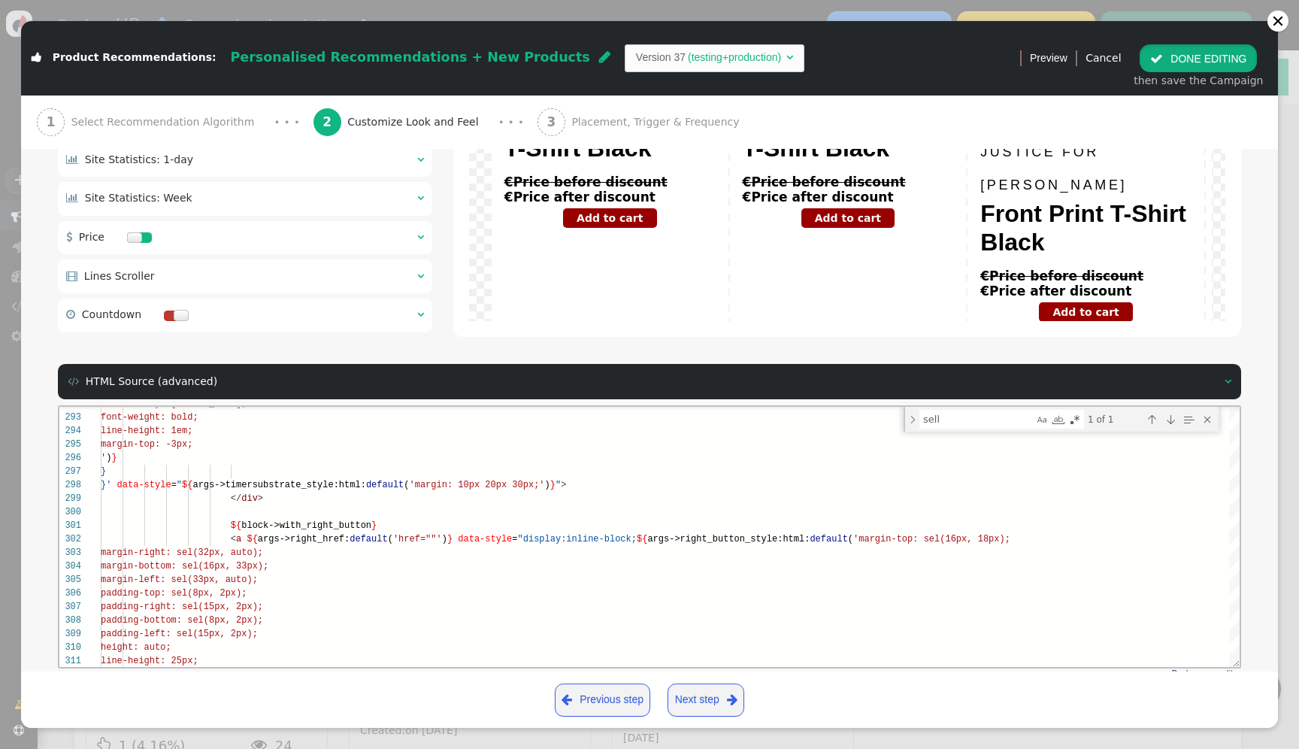
click at [1187, 56] on button " DONE EDITING" at bounding box center [1198, 57] width 117 height 27
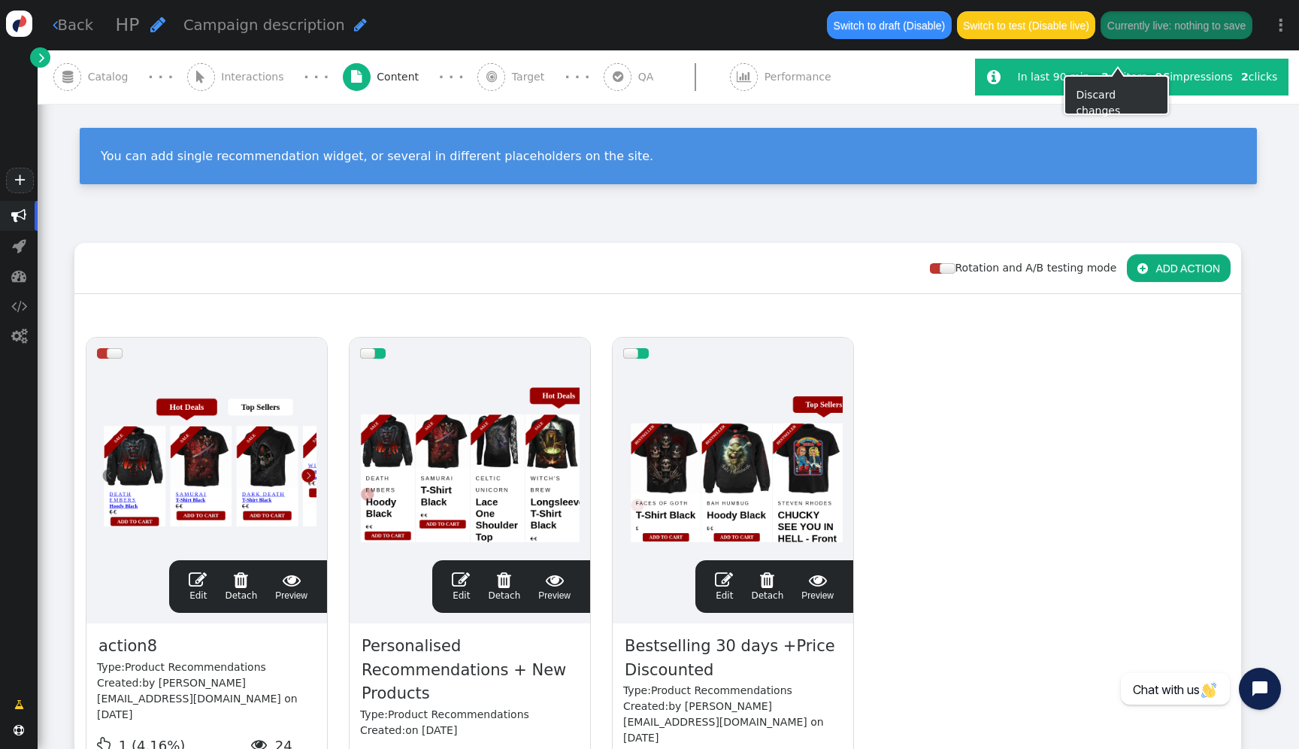
scroll to position [135, 0]
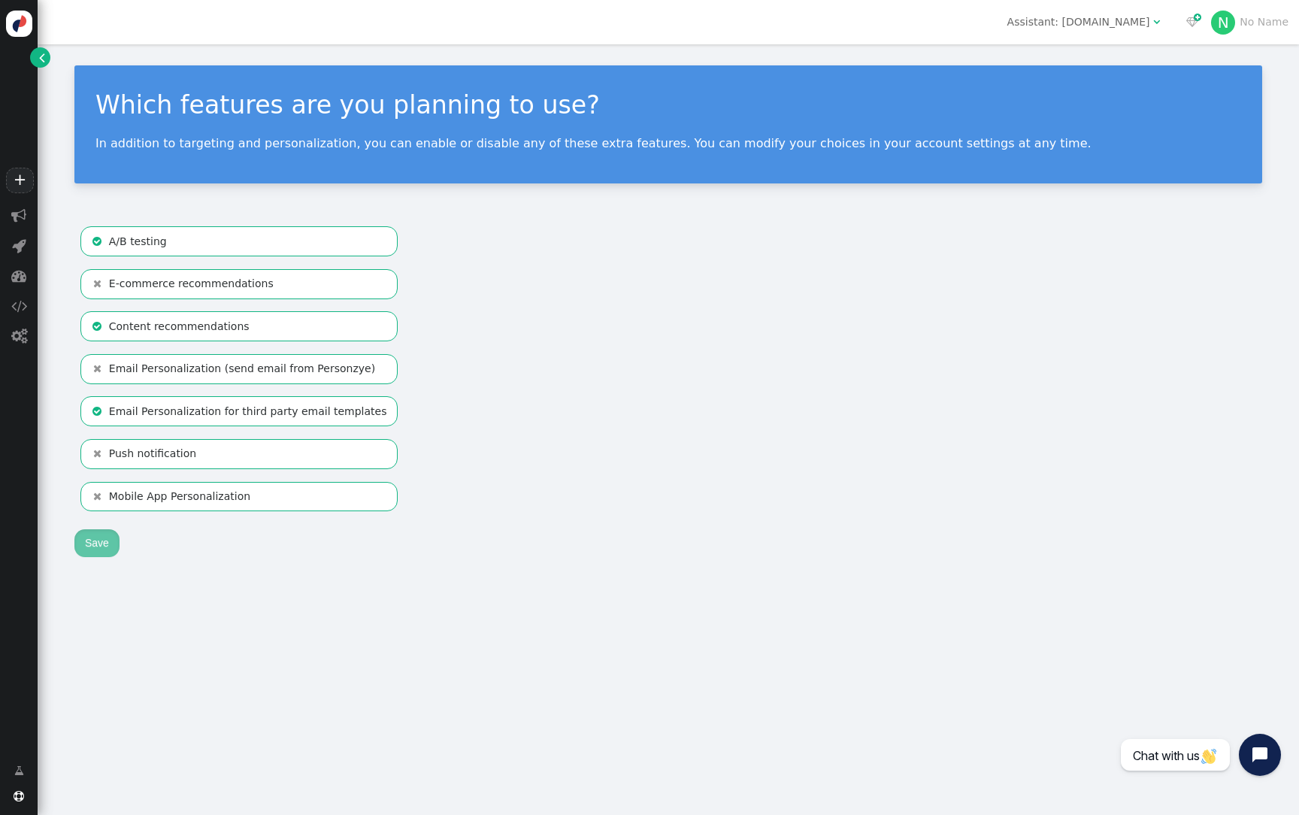
click at [266, 290] on li " E-commerce recommendations" at bounding box center [238, 284] width 317 height 30
click at [247, 242] on li " A/B testing" at bounding box center [238, 241] width 317 height 30
click at [248, 321] on li " Content recommendations" at bounding box center [238, 326] width 317 height 30
click at [166, 417] on li " Email Personalization for third party email templates" at bounding box center [238, 411] width 317 height 30
click at [103, 544] on button "Save" at bounding box center [96, 542] width 45 height 27
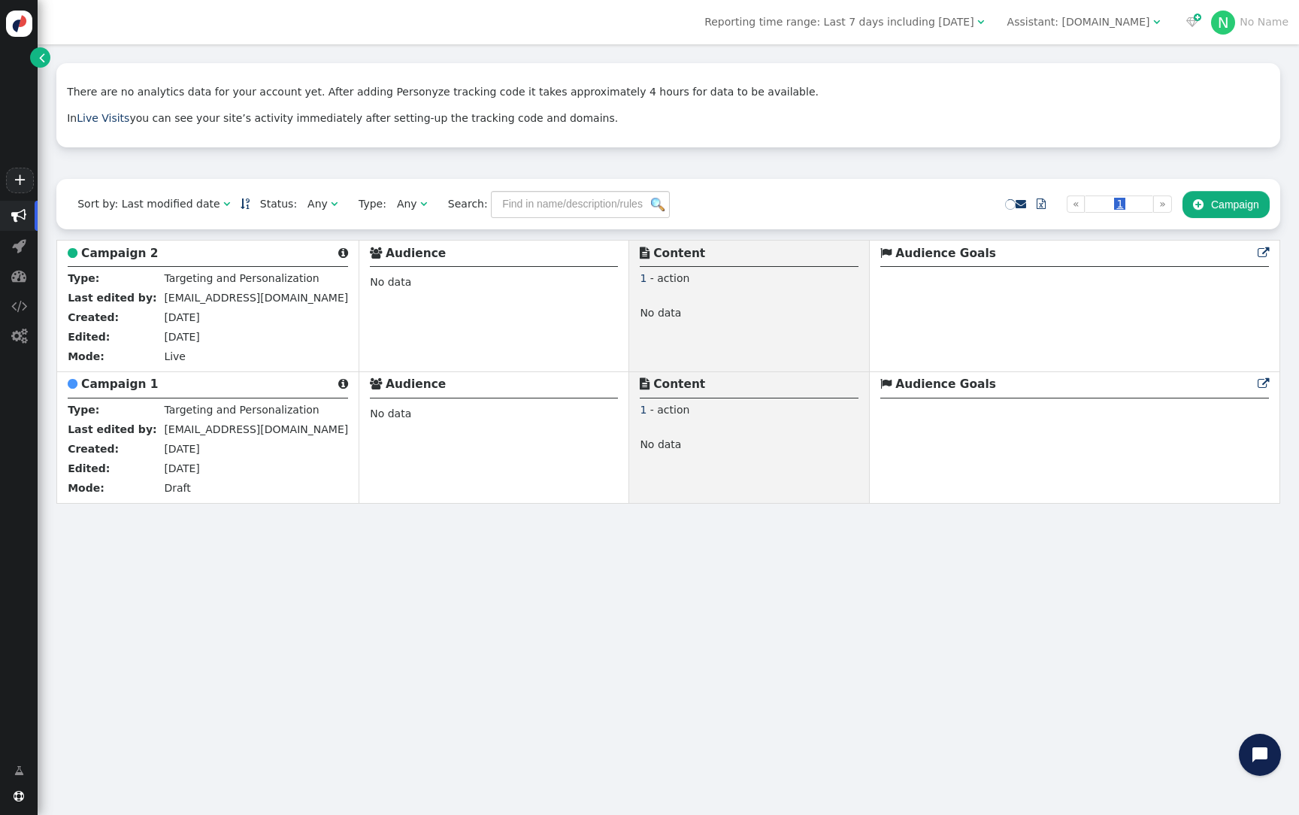
click at [1222, 197] on button " Campaign" at bounding box center [1226, 204] width 87 height 27
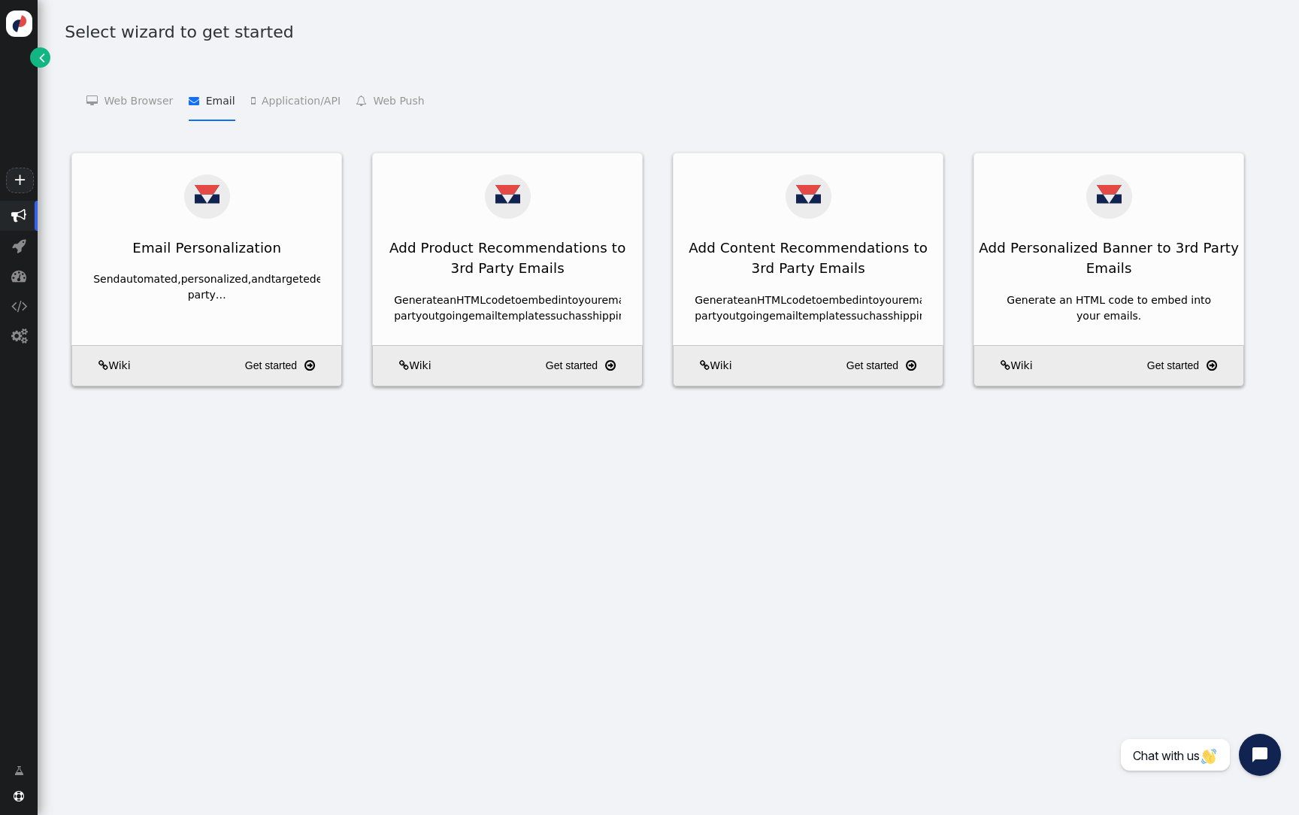
click at [194, 93] on li " Email   Email Personalization    Add Product Recommendations to 3rd Party Em…" at bounding box center [212, 100] width 46 height 41
click at [303, 115] on div " Web Browser   Targeting and Personalization    A/B Testing    Product Recom…" at bounding box center [668, 110] width 1224 height 83
click at [382, 115] on div " Web Browser   Targeting and Personalization    A/B Testing    Product Recom…" at bounding box center [668, 110] width 1224 height 83
click at [324, 108] on li " Application/API   Targeting and Personalization for Applications    Product …" at bounding box center [295, 100] width 89 height 41
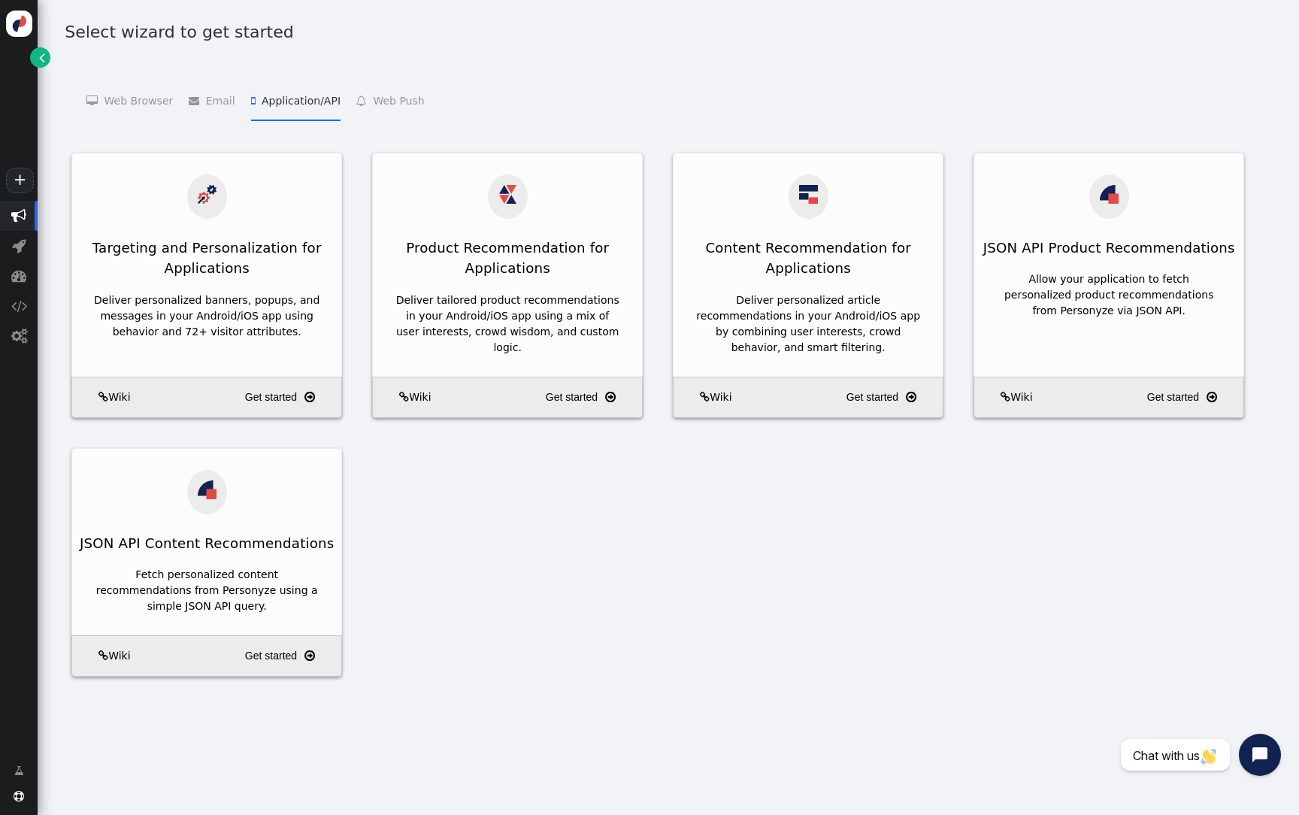
click at [392, 108] on li " Web Push   Web Push Subscribe    Web Push Send " at bounding box center [390, 100] width 68 height 41
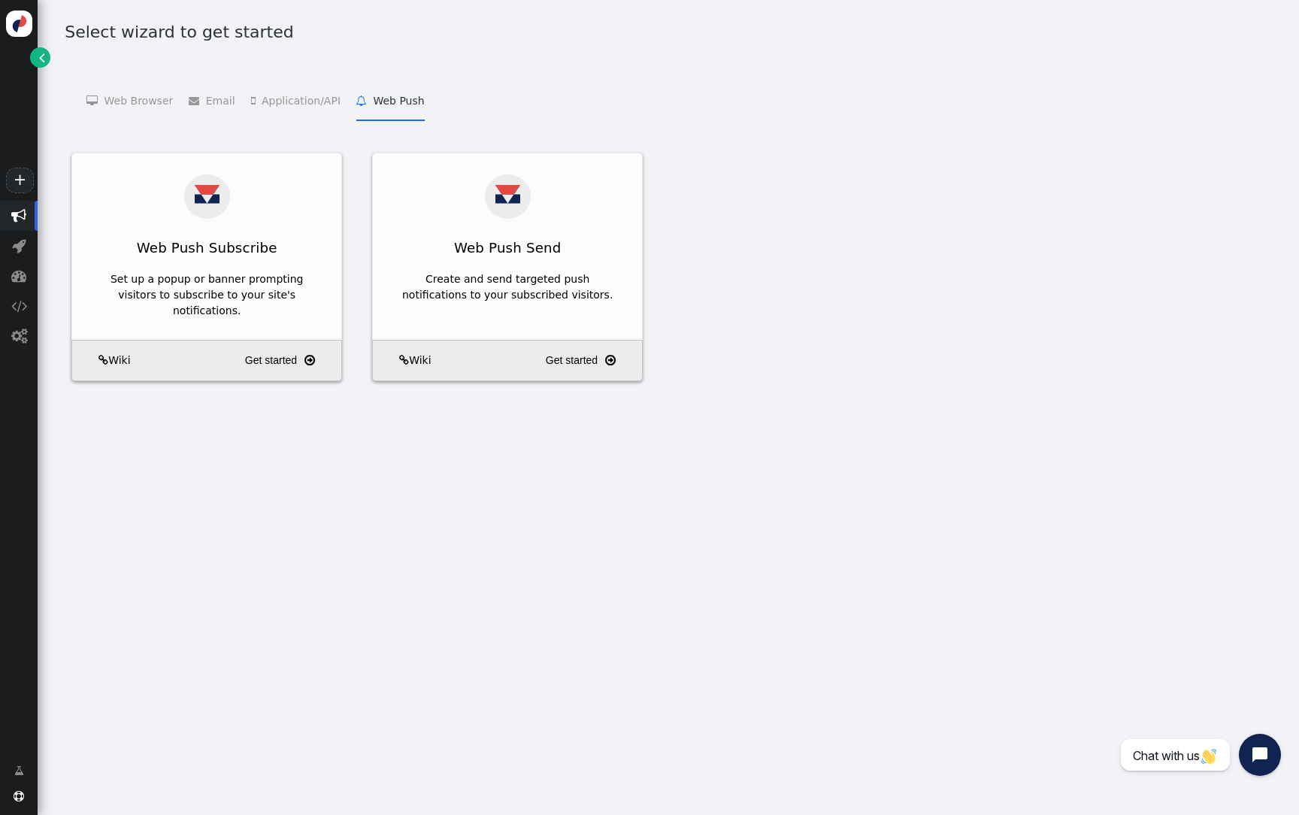
click at [238, 109] on menu " Web Browser   Targeting and Personalization    A/B Testing    Product Recom…" at bounding box center [668, 100] width 1224 height 41
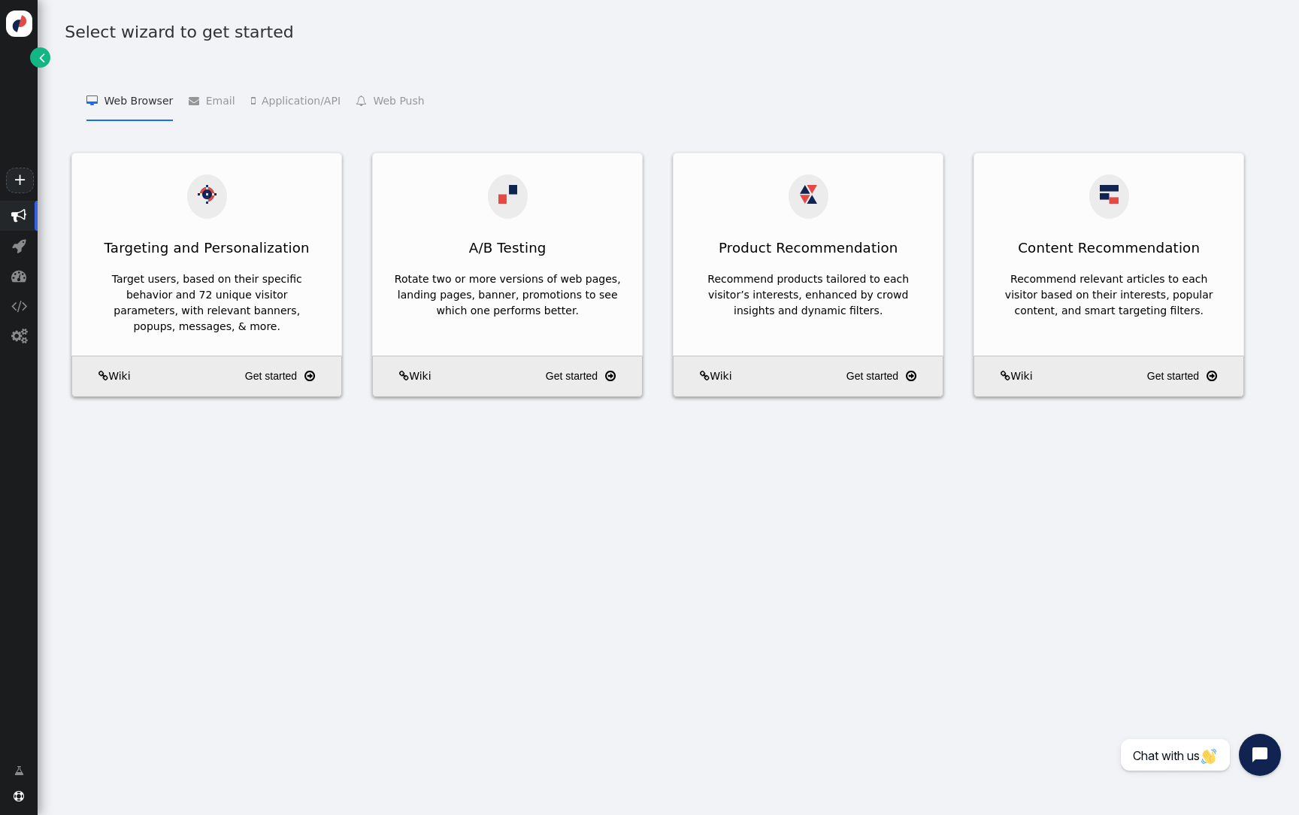
click at [138, 99] on li " Web Browser   Targeting and Personalization    A/B Testing    Product Recom…" at bounding box center [129, 100] width 86 height 41
click at [389, 104] on li " Web Push   Web Push Subscribe    Web Push Send " at bounding box center [390, 100] width 68 height 41
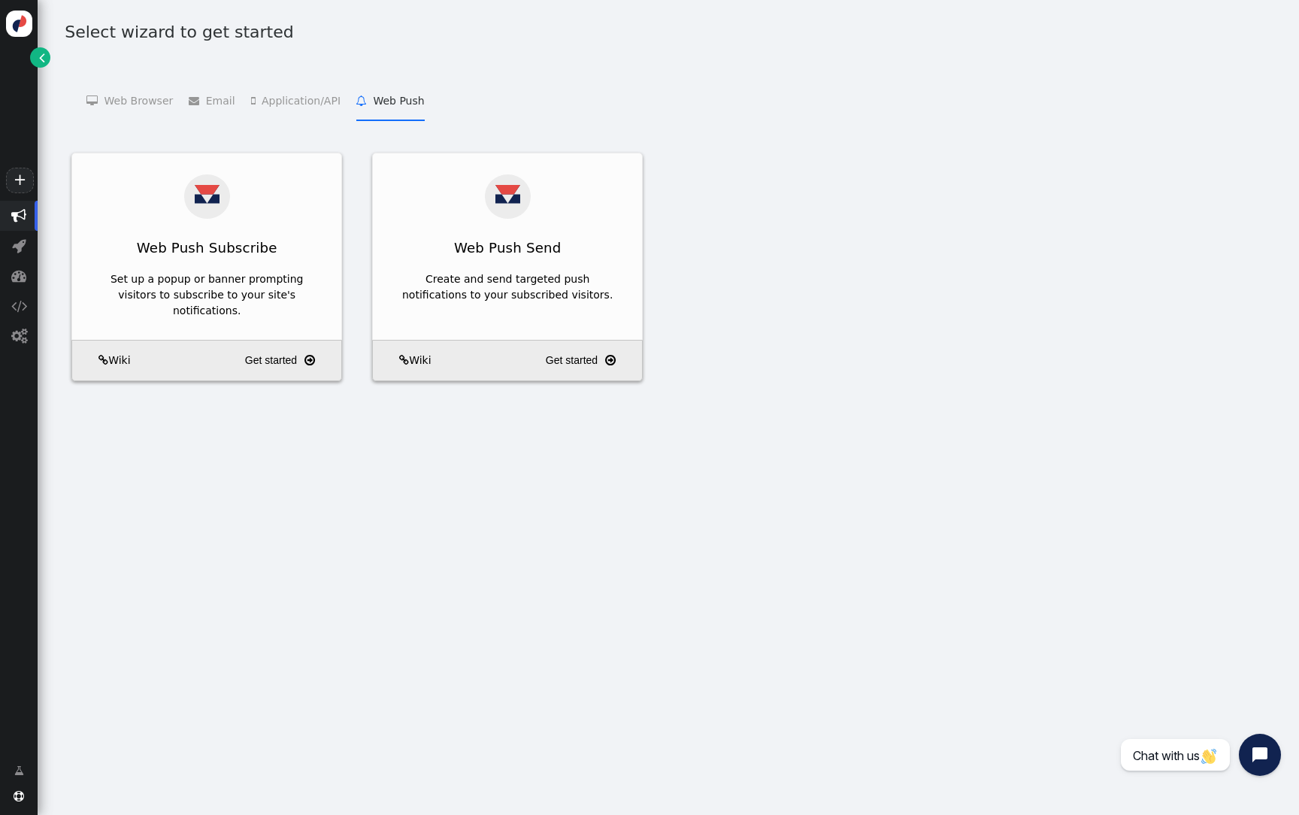
click at [40, 58] on span "" at bounding box center [42, 58] width 6 height 16
